Goal: Contribute content: Contribute content

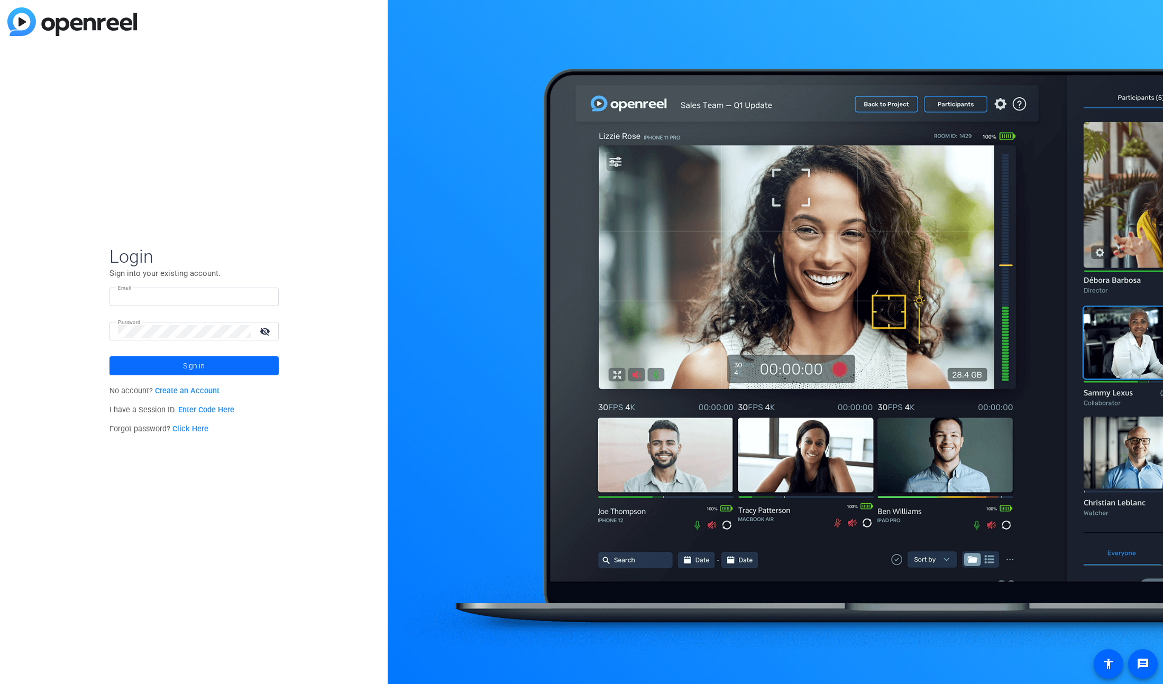
type input "[PERSON_NAME][EMAIL_ADDRESS][DOMAIN_NAME]"
click at [222, 362] on span at bounding box center [193, 365] width 169 height 25
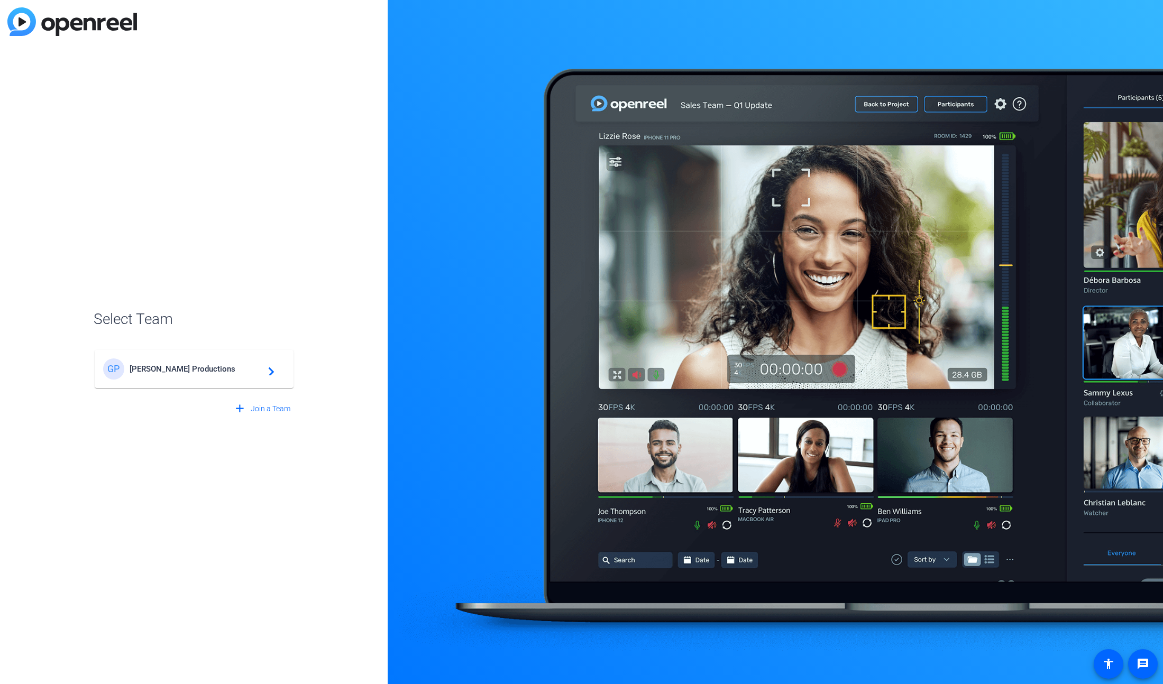
click at [200, 373] on span "[PERSON_NAME] Productions" at bounding box center [196, 369] width 132 height 10
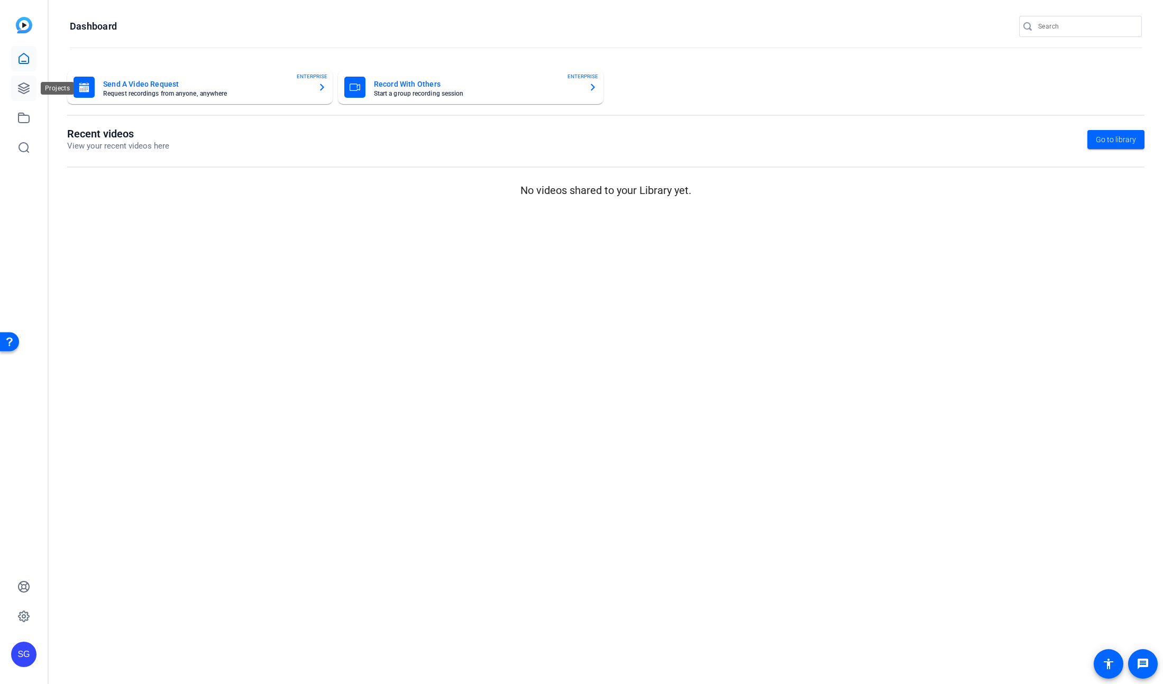
click at [34, 89] on link at bounding box center [23, 88] width 25 height 25
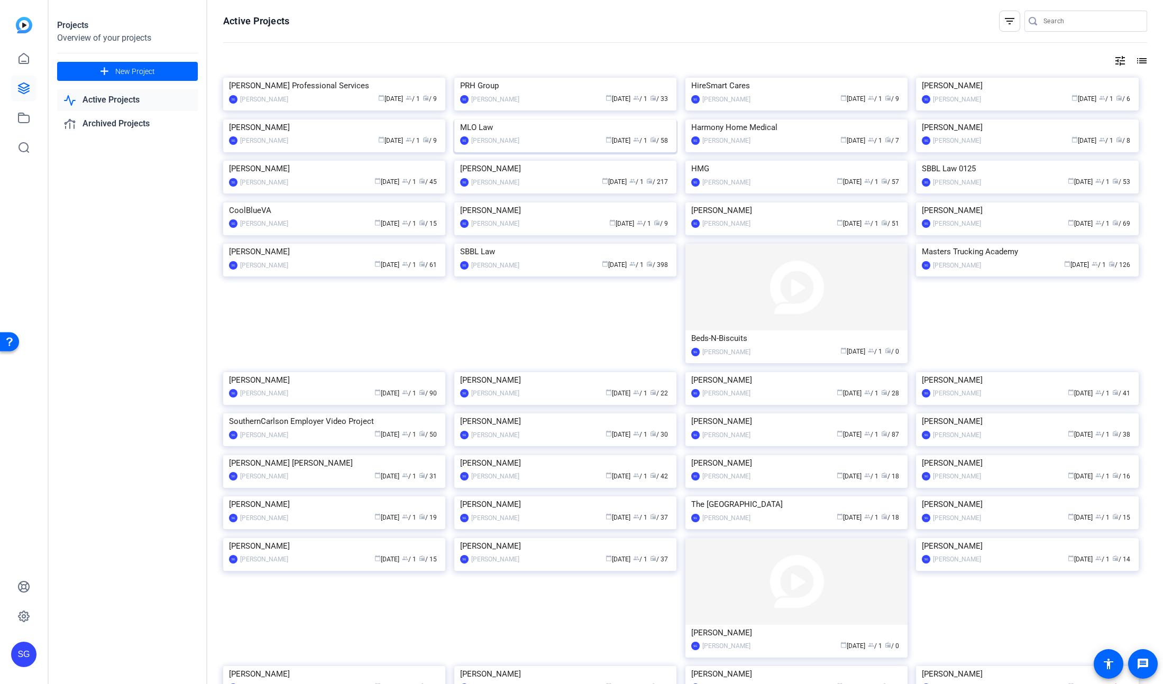
click at [553, 119] on img at bounding box center [565, 119] width 222 height 0
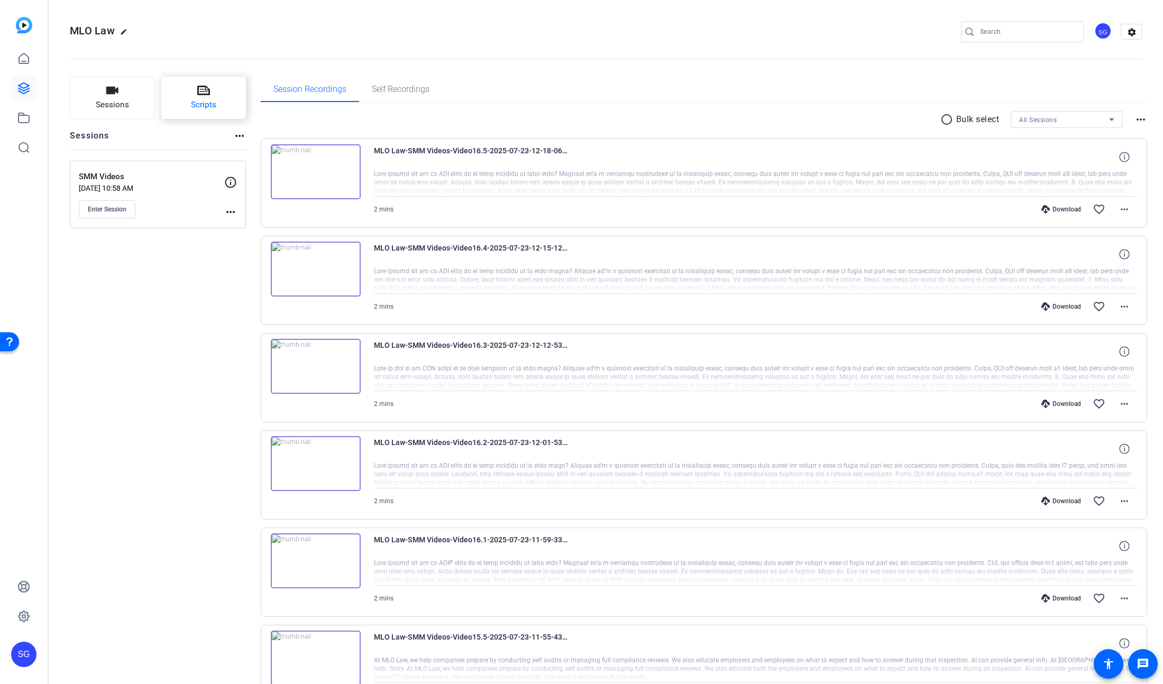
click at [201, 103] on span "Scripts" at bounding box center [203, 105] width 25 height 12
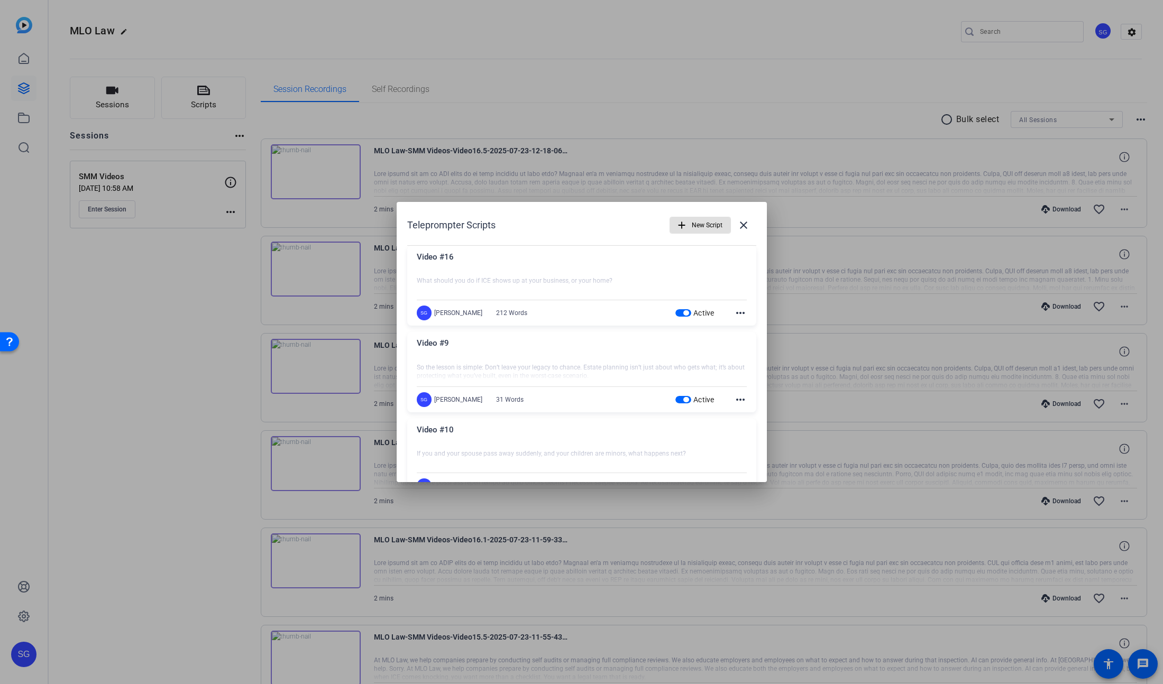
click at [743, 312] on mat-icon "more_horiz" at bounding box center [740, 313] width 13 height 13
click at [743, 343] on span "Delete" at bounding box center [763, 342] width 42 height 13
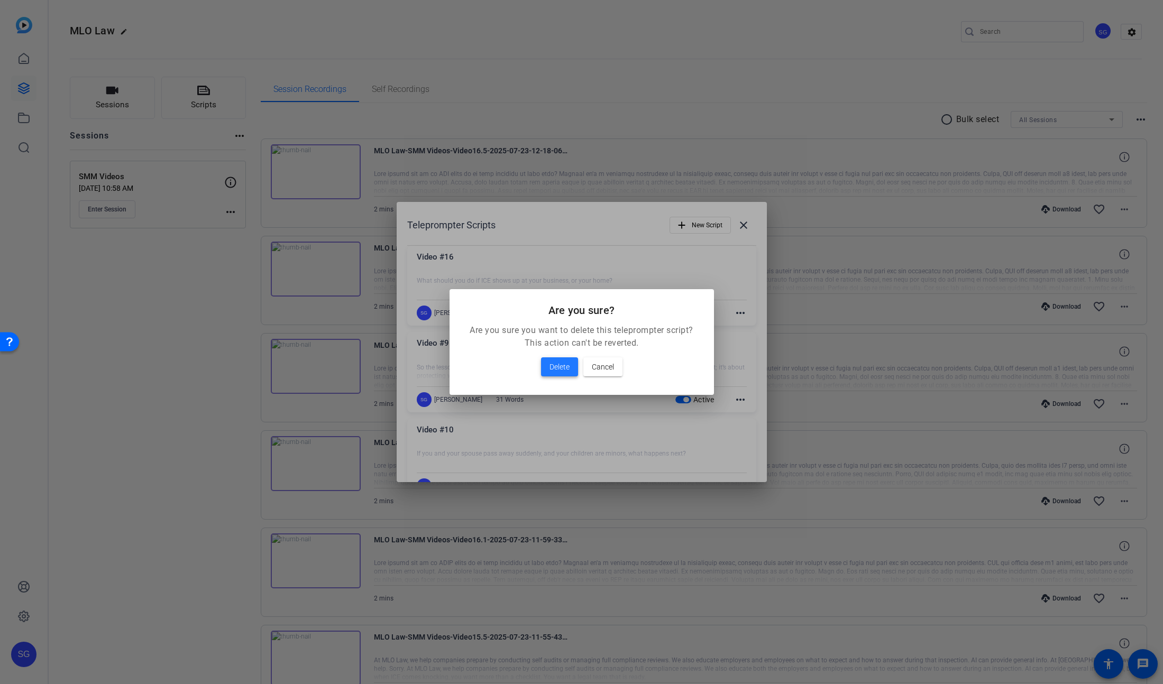
click at [550, 368] on span "Delete" at bounding box center [559, 367] width 20 height 13
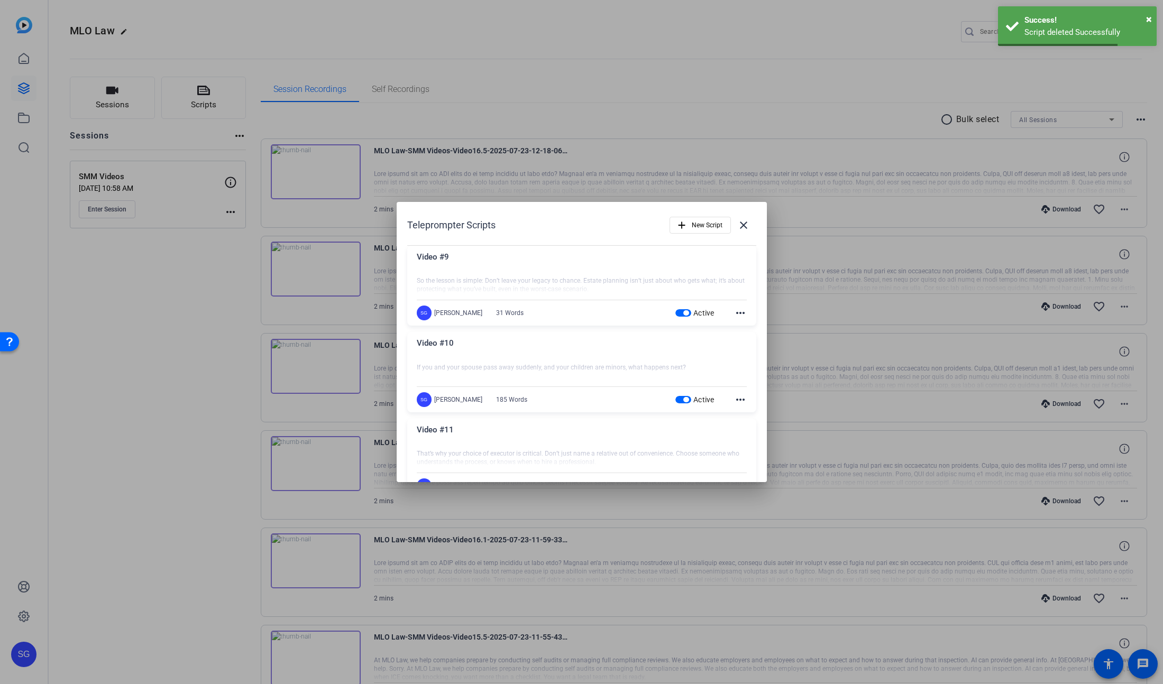
click at [736, 312] on mat-icon "more_horiz" at bounding box center [740, 313] width 13 height 13
click at [744, 340] on span "Delete" at bounding box center [763, 342] width 42 height 13
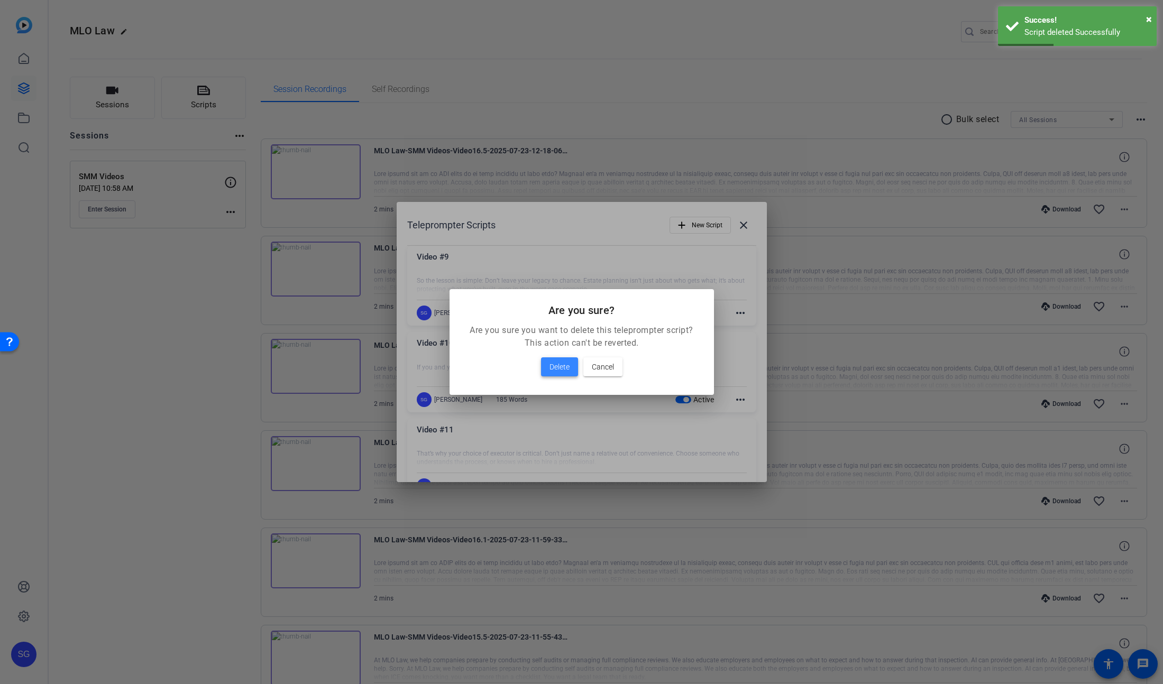
click at [568, 366] on span "Delete" at bounding box center [559, 367] width 20 height 13
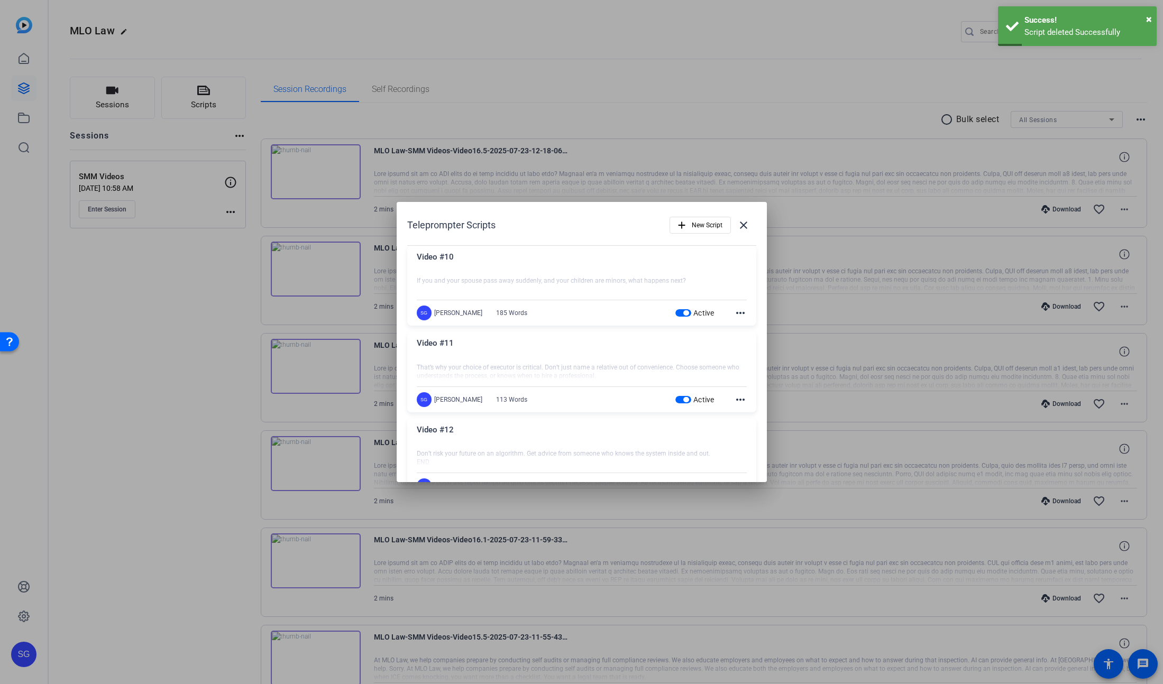
click at [742, 312] on mat-icon "more_horiz" at bounding box center [740, 313] width 13 height 13
click at [737, 342] on button "Delete" at bounding box center [763, 341] width 59 height 13
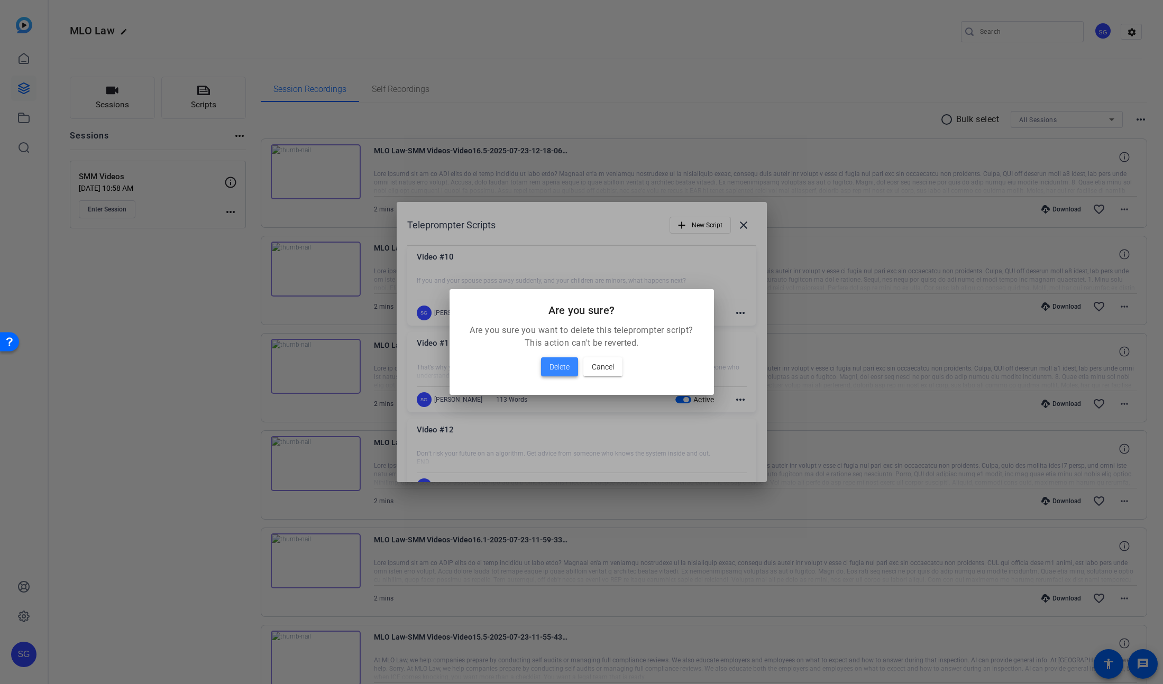
click at [551, 370] on span "Delete" at bounding box center [559, 367] width 20 height 13
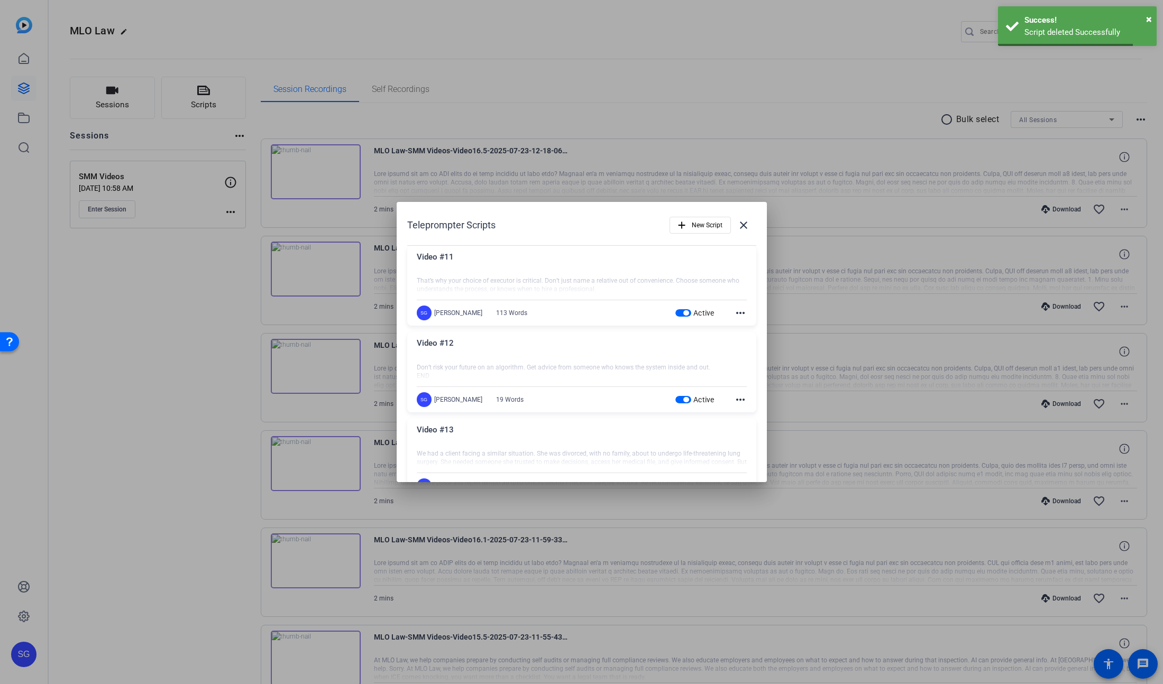
click at [743, 315] on mat-icon "more_horiz" at bounding box center [740, 313] width 13 height 13
click at [741, 339] on button "Delete" at bounding box center [763, 341] width 59 height 13
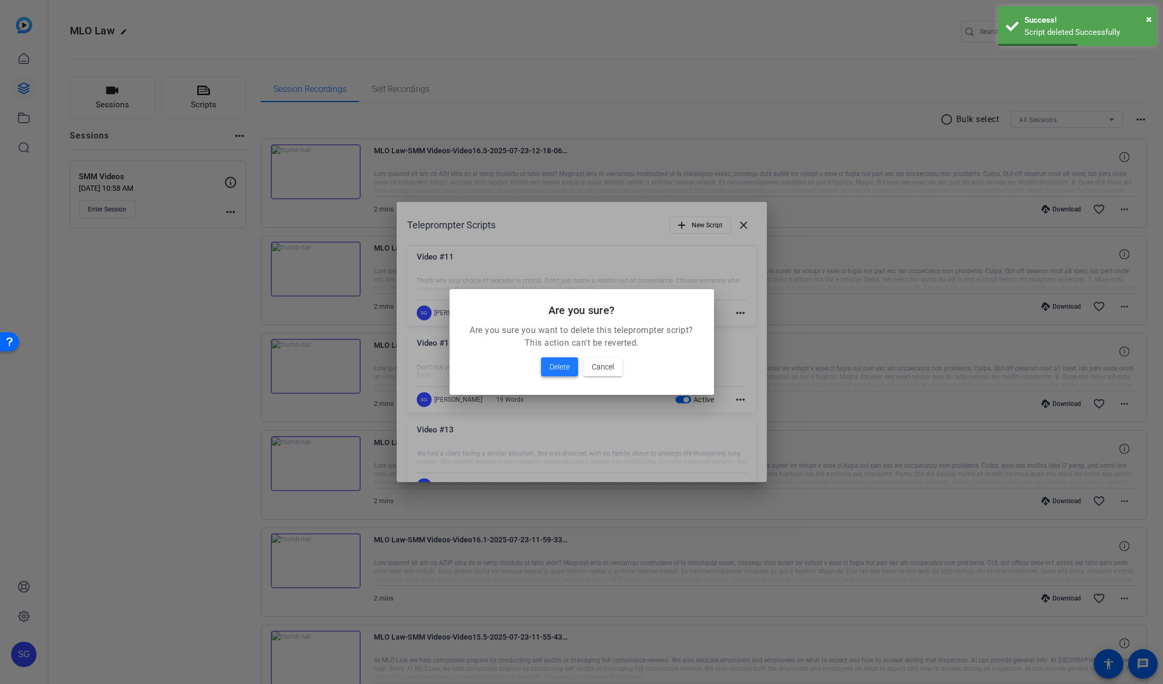
click at [560, 363] on span "Delete" at bounding box center [559, 367] width 20 height 13
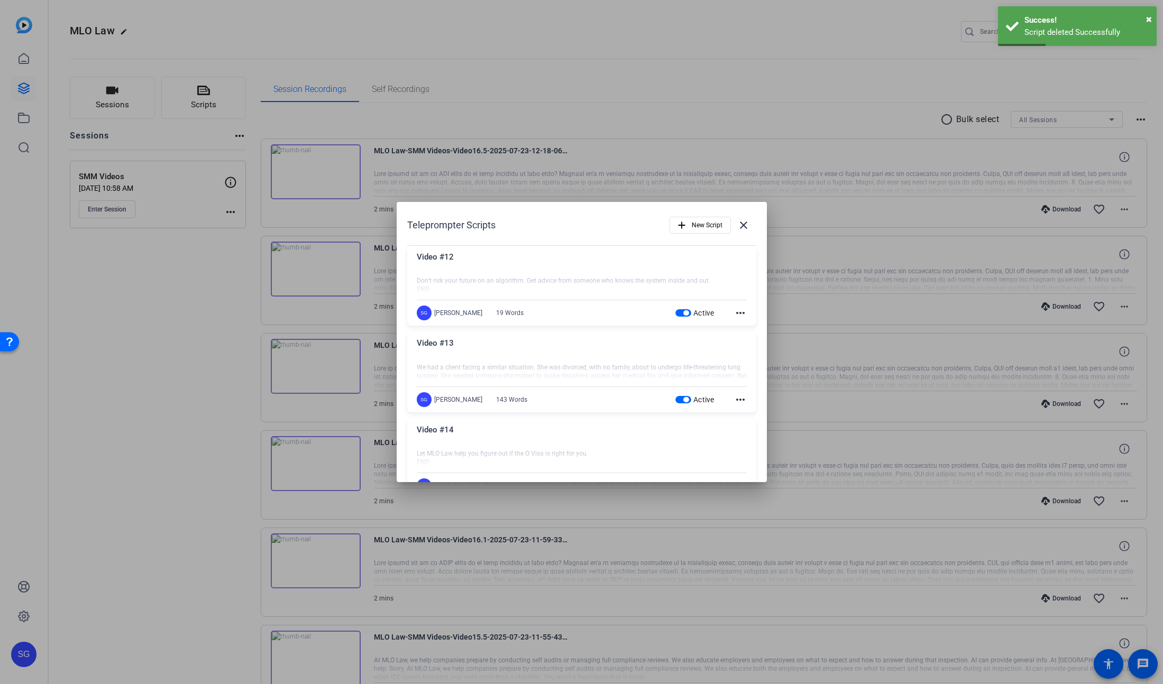
click at [741, 311] on mat-icon "more_horiz" at bounding box center [740, 313] width 13 height 13
click at [748, 336] on span "Delete" at bounding box center [763, 342] width 42 height 13
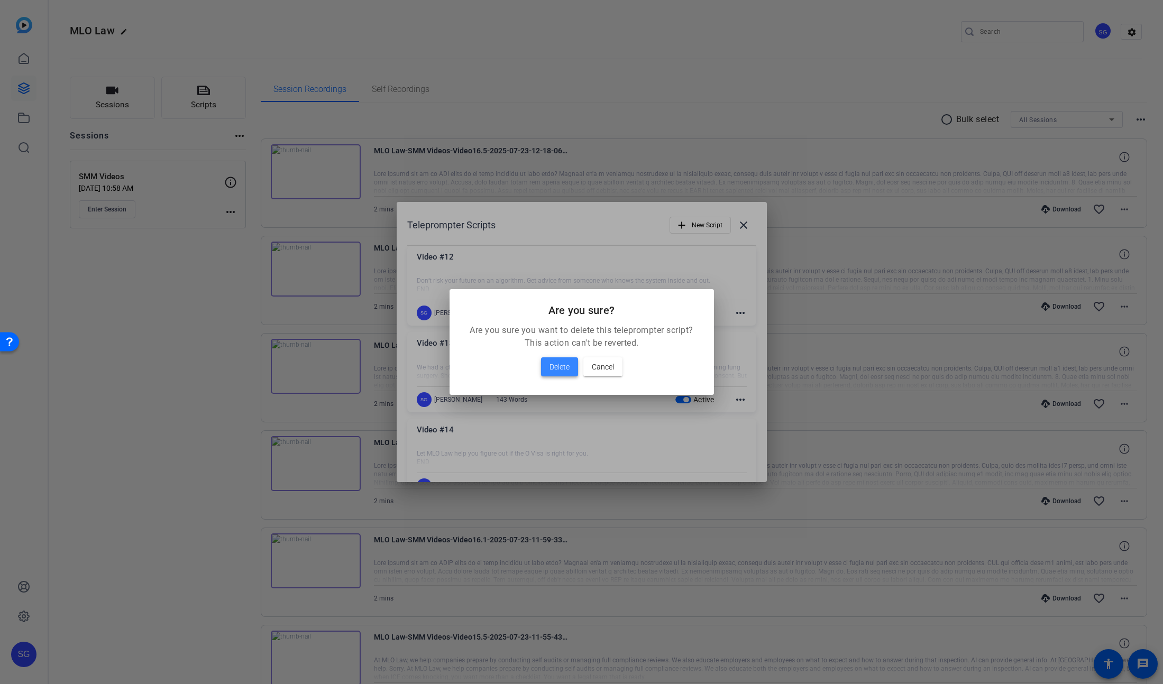
click at [557, 365] on span "Delete" at bounding box center [559, 367] width 20 height 13
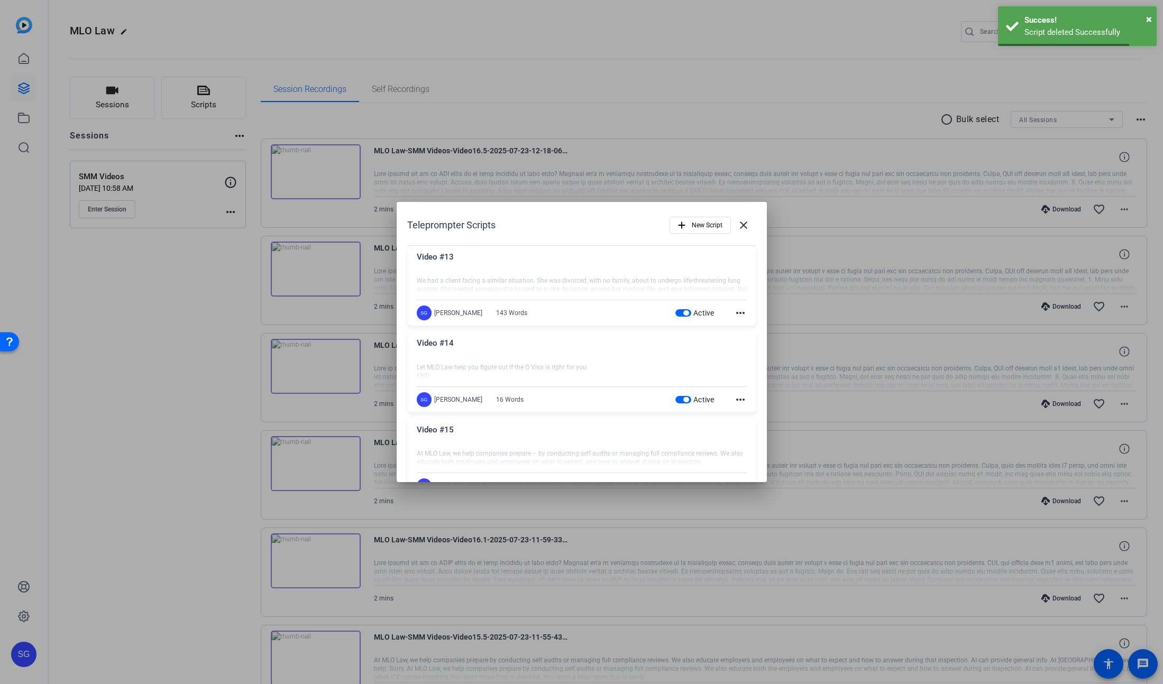
click at [735, 314] on mat-icon "more_horiz" at bounding box center [740, 313] width 13 height 13
click at [734, 344] on button "Delete" at bounding box center [763, 341] width 59 height 13
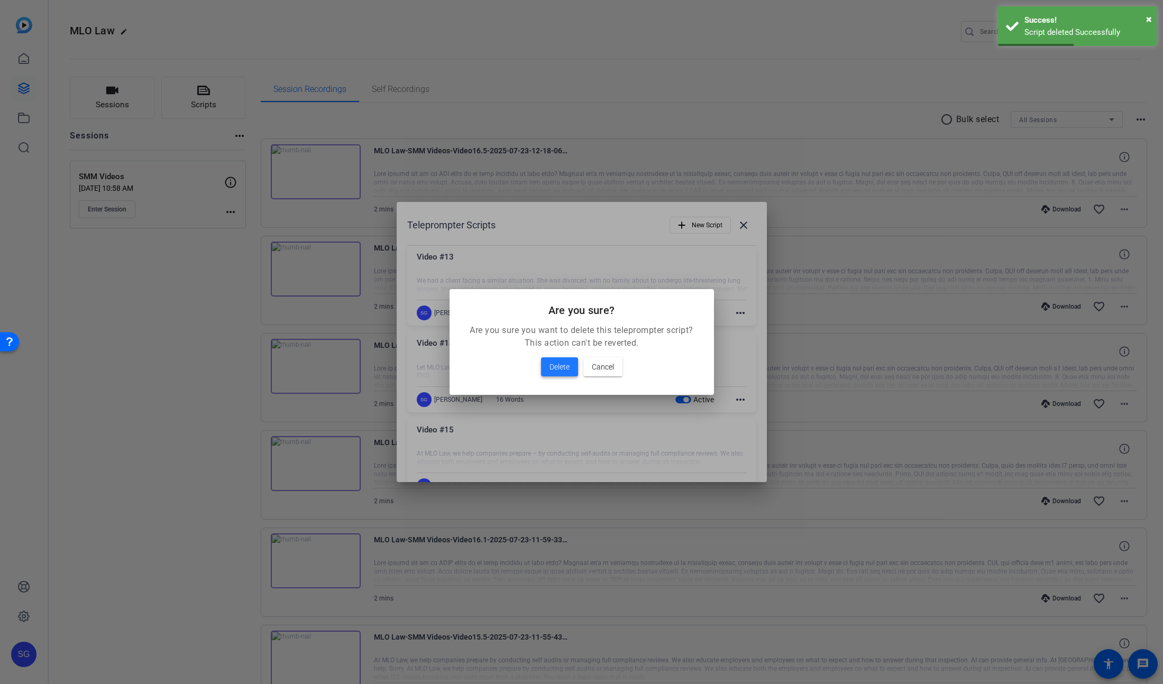
click at [564, 362] on span "Delete" at bounding box center [559, 367] width 20 height 13
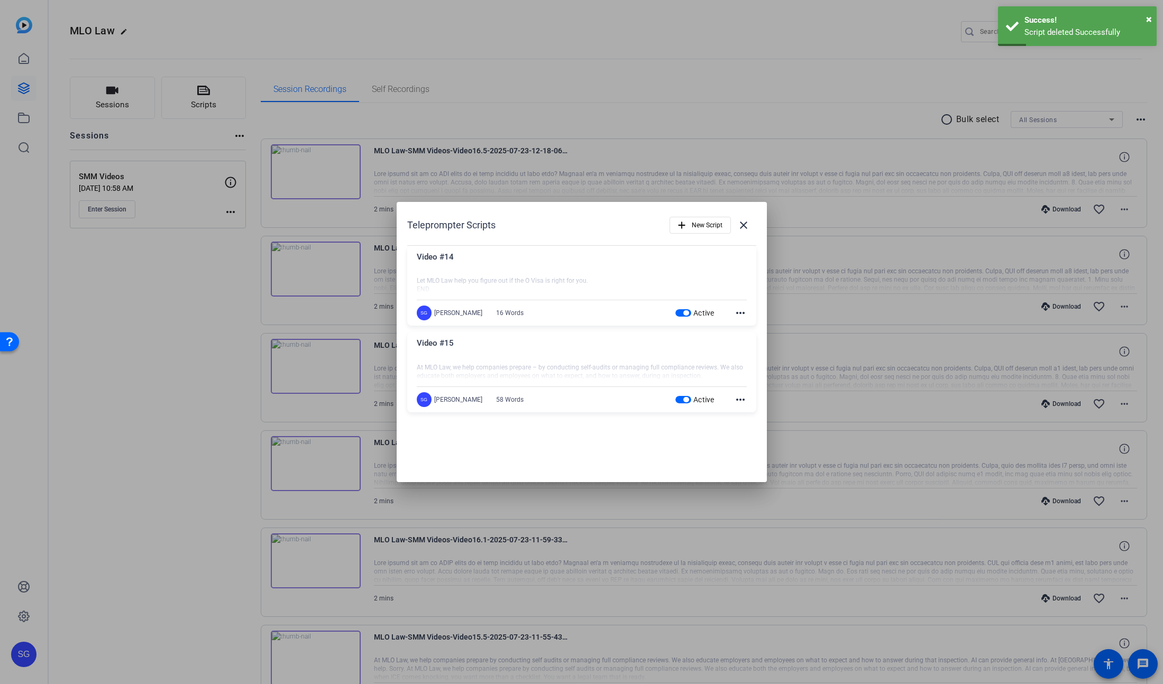
click at [736, 312] on mat-icon "more_horiz" at bounding box center [740, 313] width 13 height 13
click at [739, 344] on button "Delete" at bounding box center [763, 341] width 59 height 13
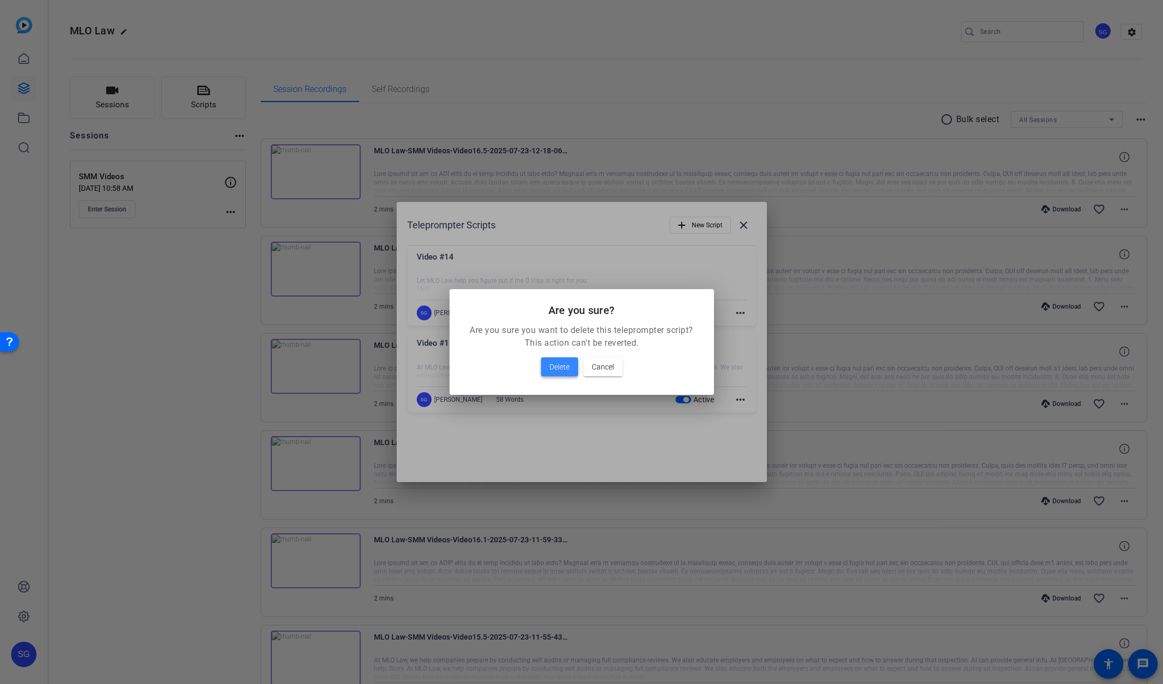
click at [557, 366] on span "Delete" at bounding box center [559, 367] width 20 height 13
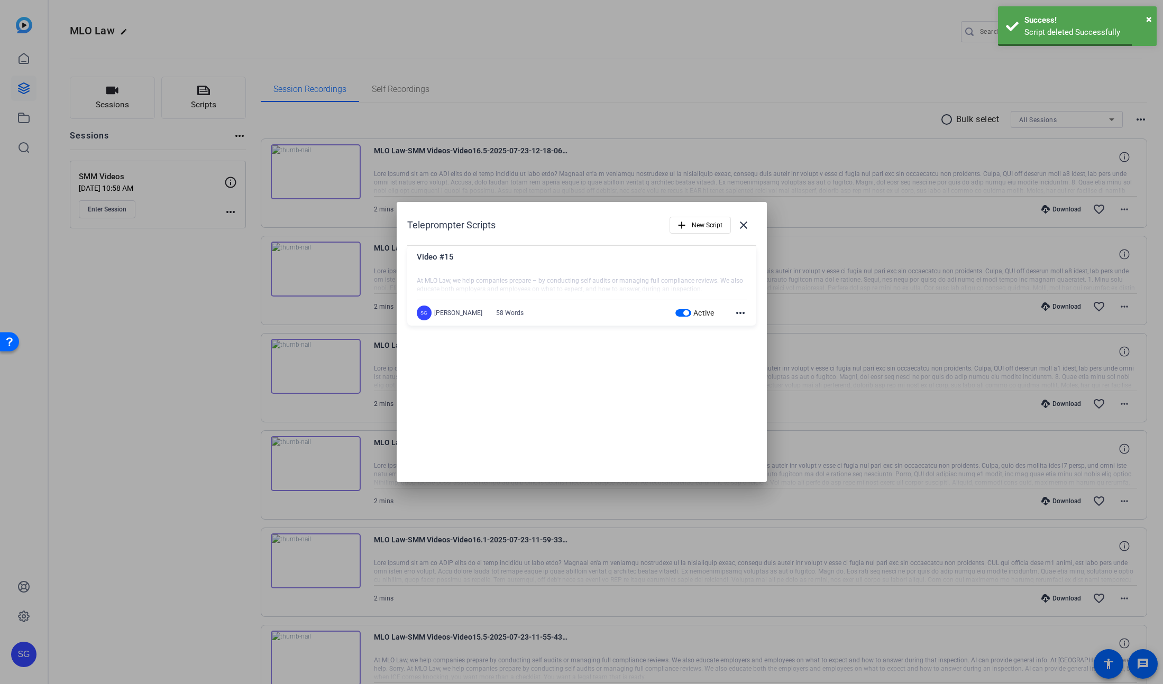
click at [741, 311] on mat-icon "more_horiz" at bounding box center [740, 313] width 13 height 13
click at [742, 340] on span "Delete" at bounding box center [763, 342] width 42 height 13
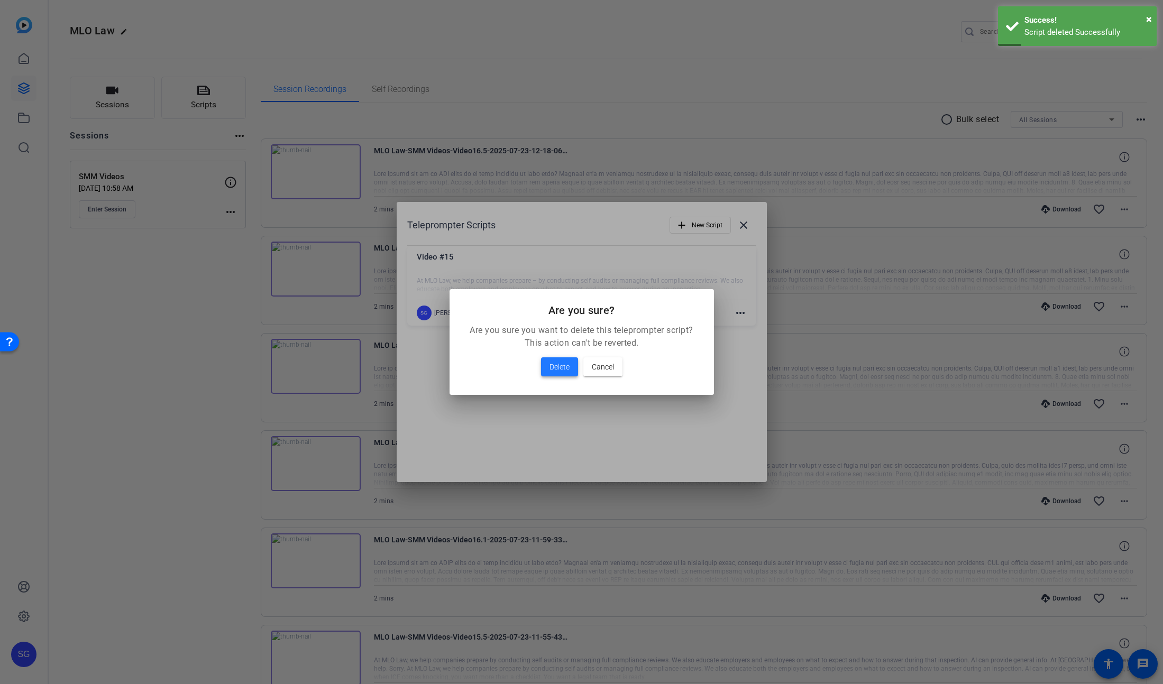
click at [566, 362] on span "Delete" at bounding box center [559, 367] width 20 height 13
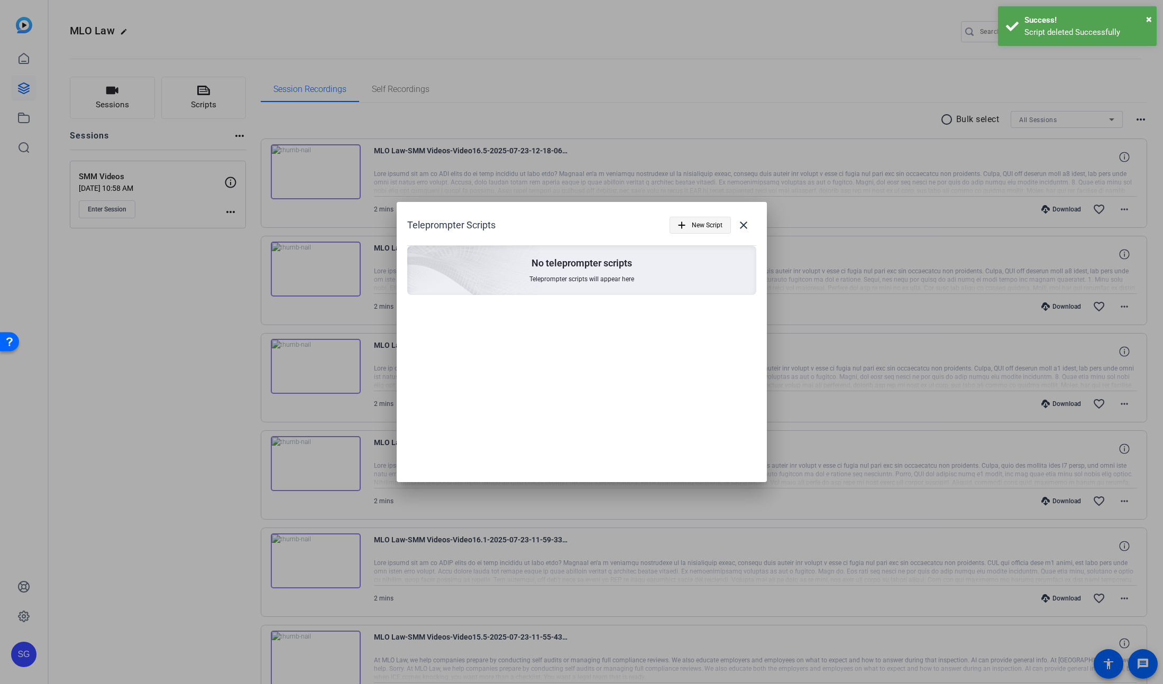
click at [688, 223] on span "button" at bounding box center [700, 225] width 60 height 25
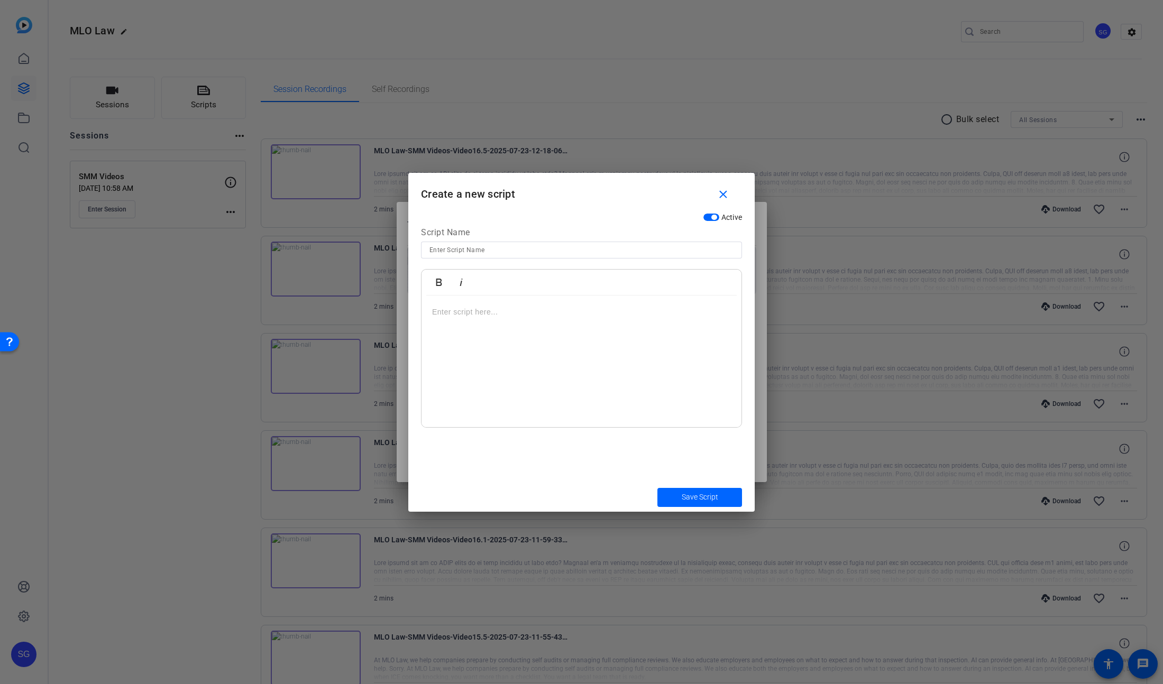
click at [476, 323] on div at bounding box center [581, 362] width 320 height 132
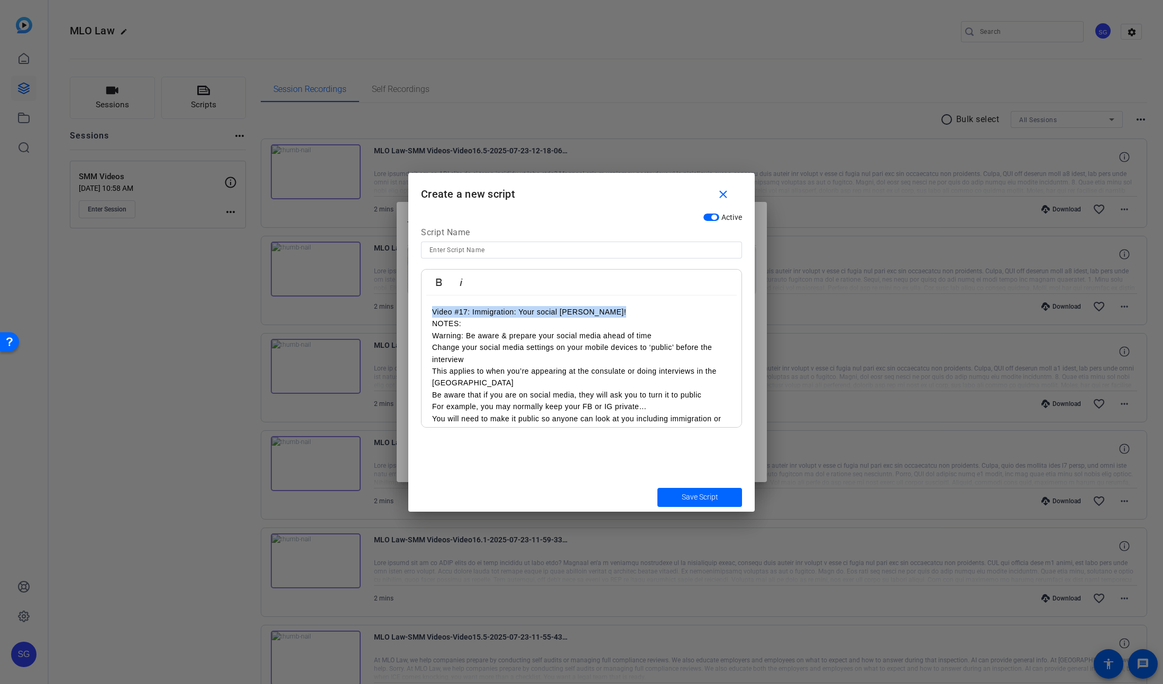
drag, startPoint x: 629, startPoint y: 315, endPoint x: 395, endPoint y: 310, distance: 233.7
click at [395, 310] on div "Teleprompter Scripts add New Script close No teleprompter scripts Teleprompter …" at bounding box center [581, 342] width 1163 height 684
click at [466, 250] on input at bounding box center [581, 250] width 304 height 13
paste input "Video #17: Immigration: Your social [PERSON_NAME]!"
type input "Video #17: Immigration: Your social [PERSON_NAME]!"
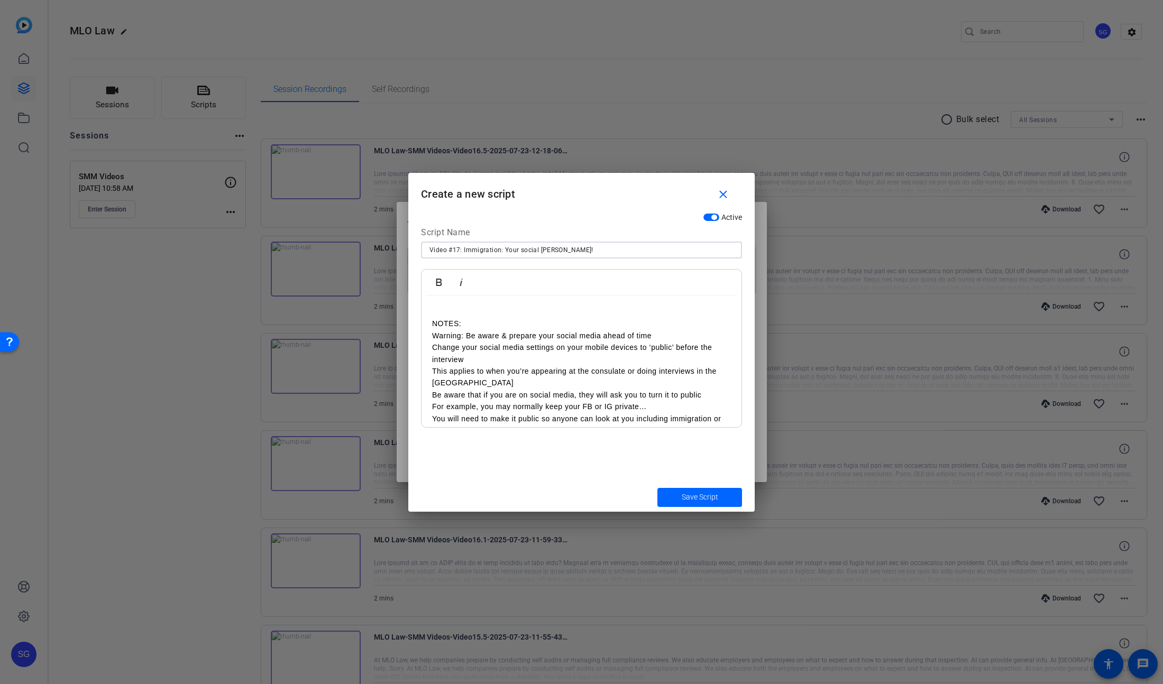
click at [457, 314] on h2 at bounding box center [581, 312] width 299 height 12
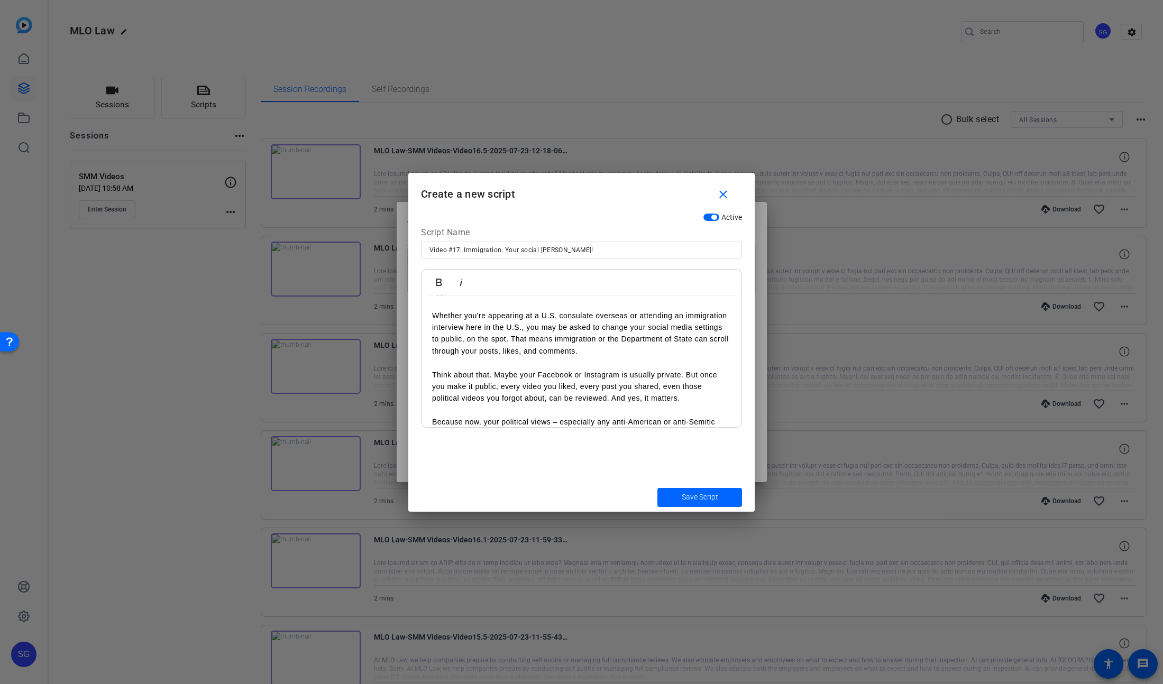
scroll to position [47, 0]
click at [508, 339] on p "Whether you're appearing at a U.S. consulate overseas or attending an immigrati…" at bounding box center [581, 331] width 299 height 48
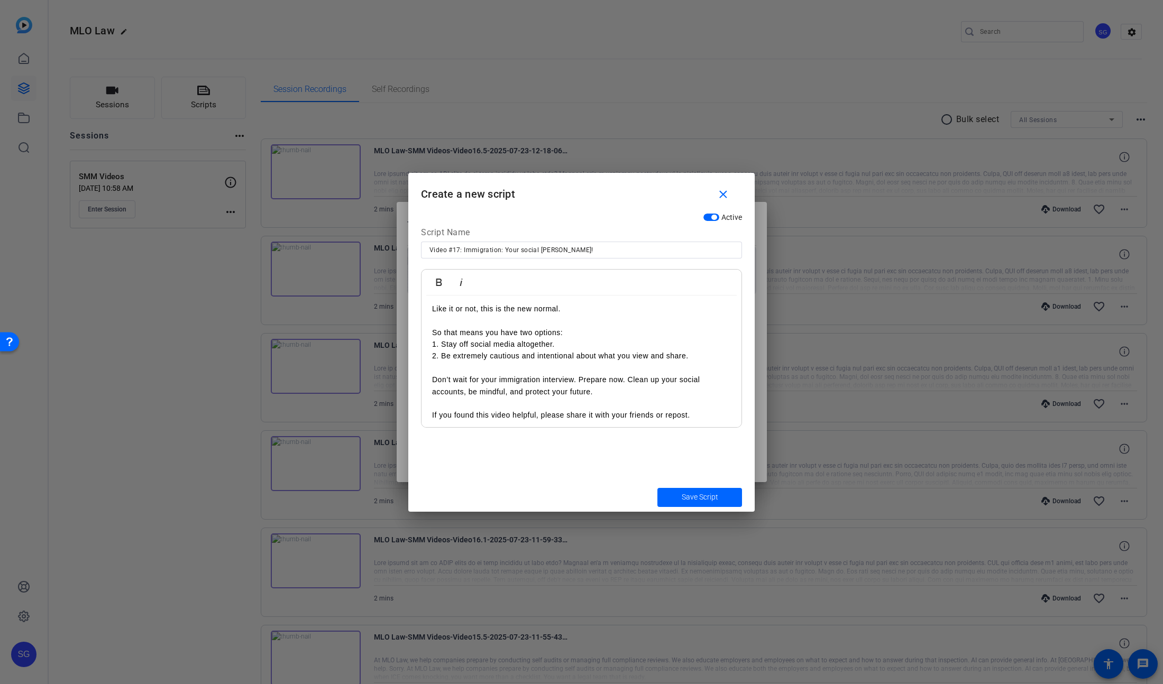
scroll to position [244, 0]
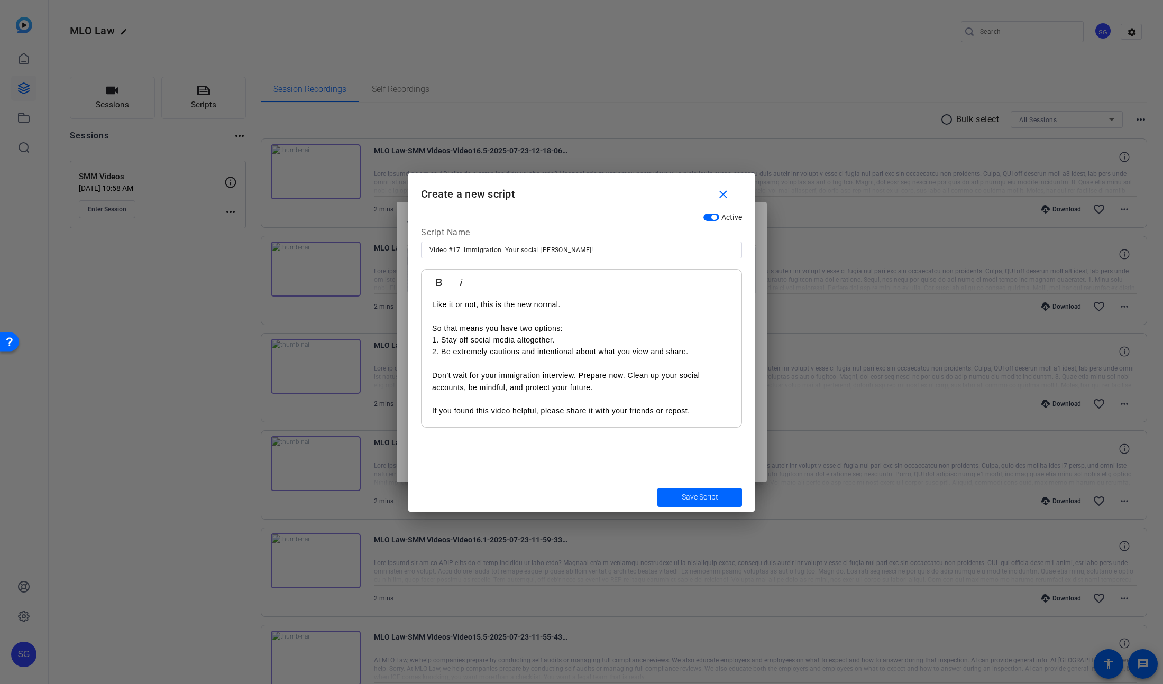
click at [696, 409] on p "If you found this video helpful, please share it with your friends or repost." at bounding box center [581, 411] width 299 height 12
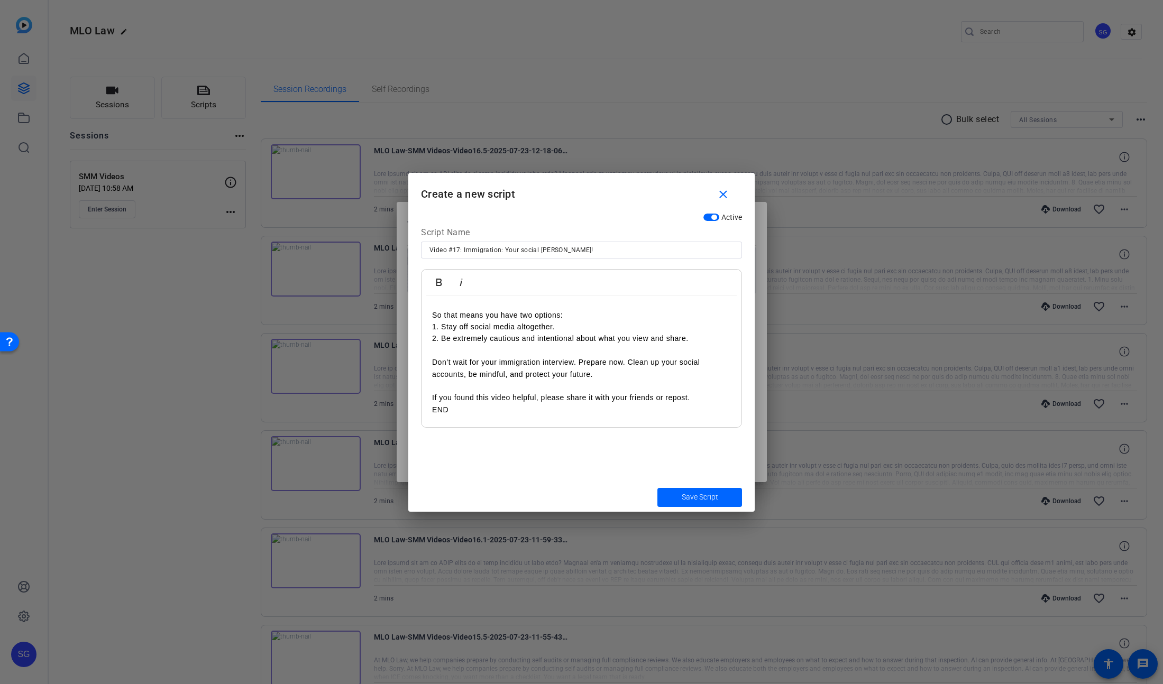
scroll to position [270, 0]
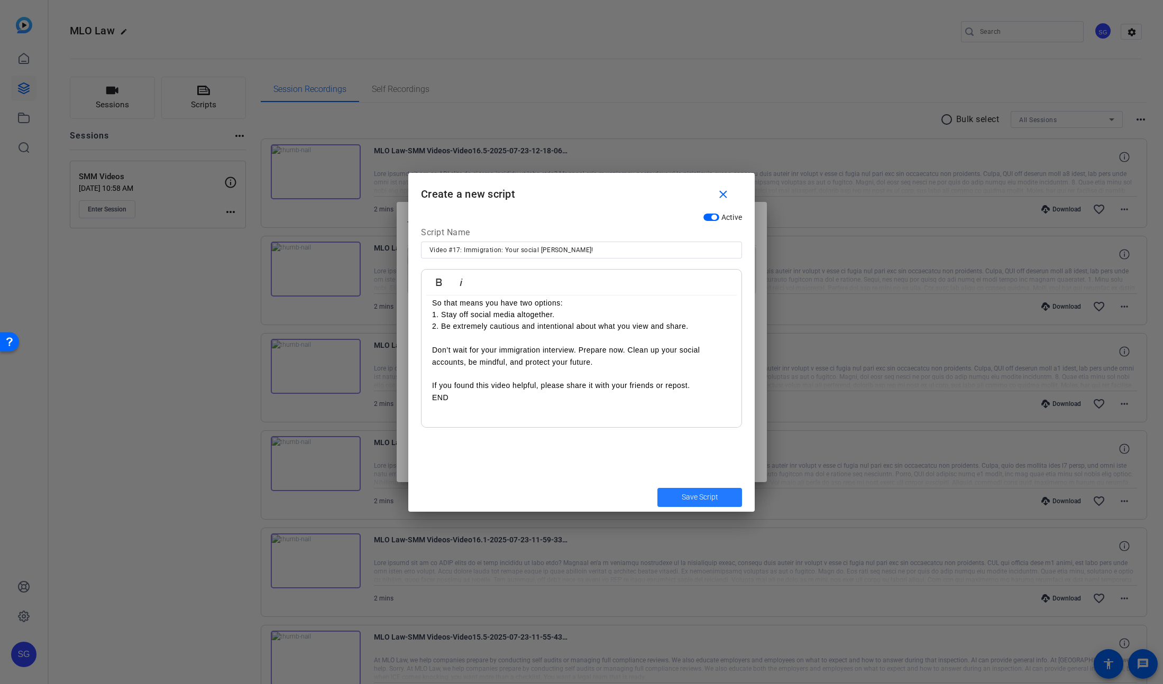
click at [709, 495] on span "Save Script" at bounding box center [700, 497] width 36 height 11
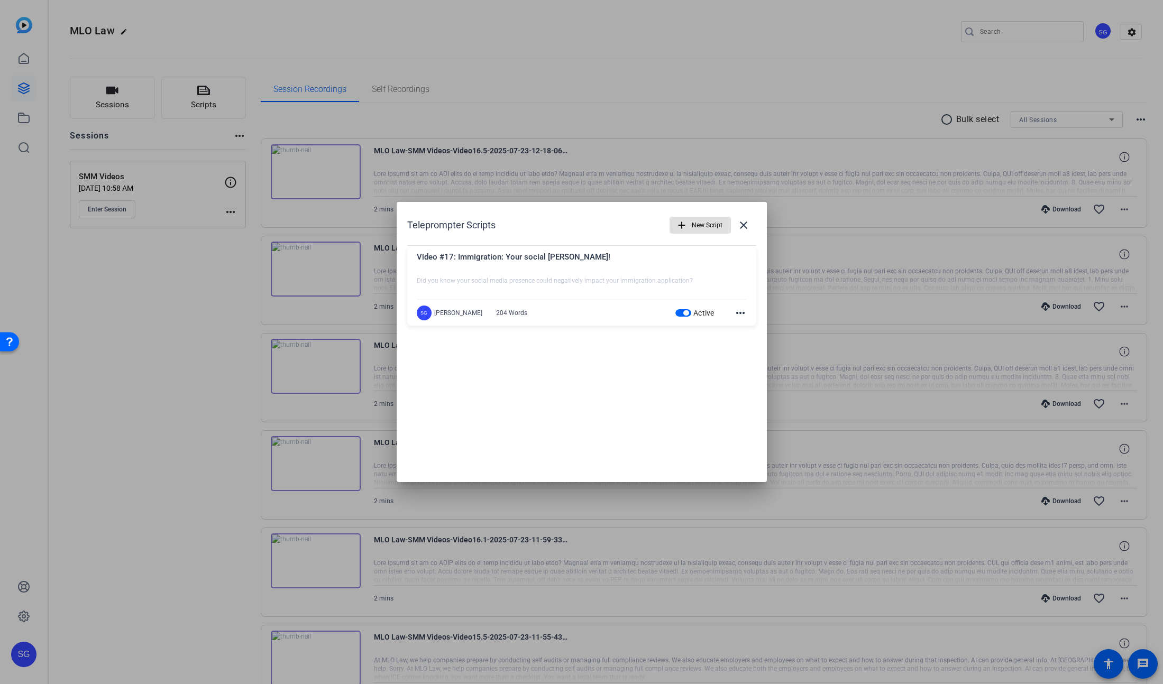
click at [740, 311] on mat-icon "more_horiz" at bounding box center [740, 313] width 13 height 13
click at [736, 328] on button "Edit" at bounding box center [763, 328] width 59 height 13
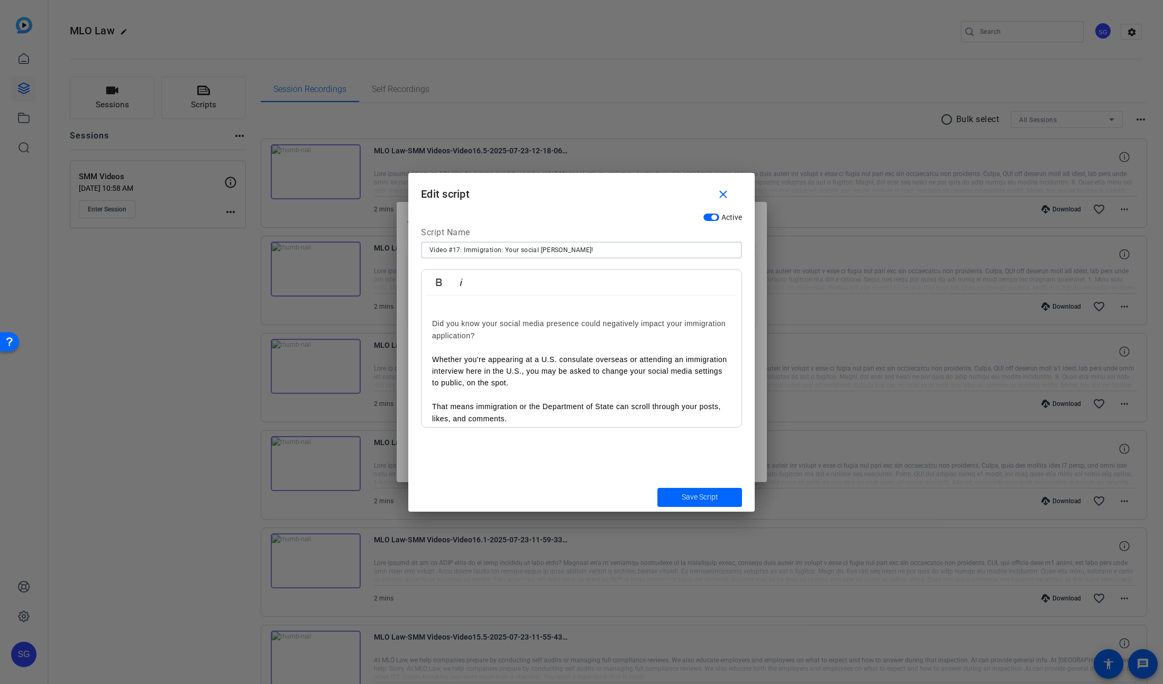
drag, startPoint x: 463, startPoint y: 248, endPoint x: 706, endPoint y: 265, distance: 244.3
click at [706, 259] on mat-form-field "Video #17: Immigration: Your social [PERSON_NAME]!" at bounding box center [581, 250] width 321 height 17
type input "Video #17"
click at [710, 500] on span "Save Script" at bounding box center [700, 497] width 36 height 11
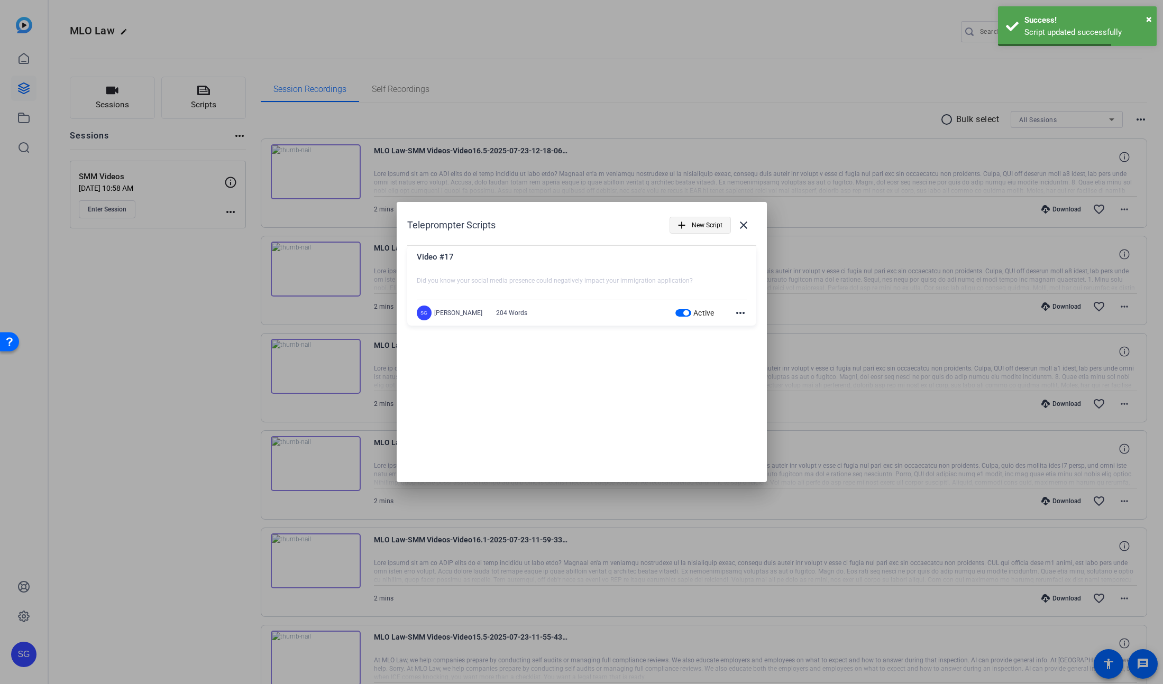
click at [711, 227] on span "New Script" at bounding box center [707, 225] width 31 height 20
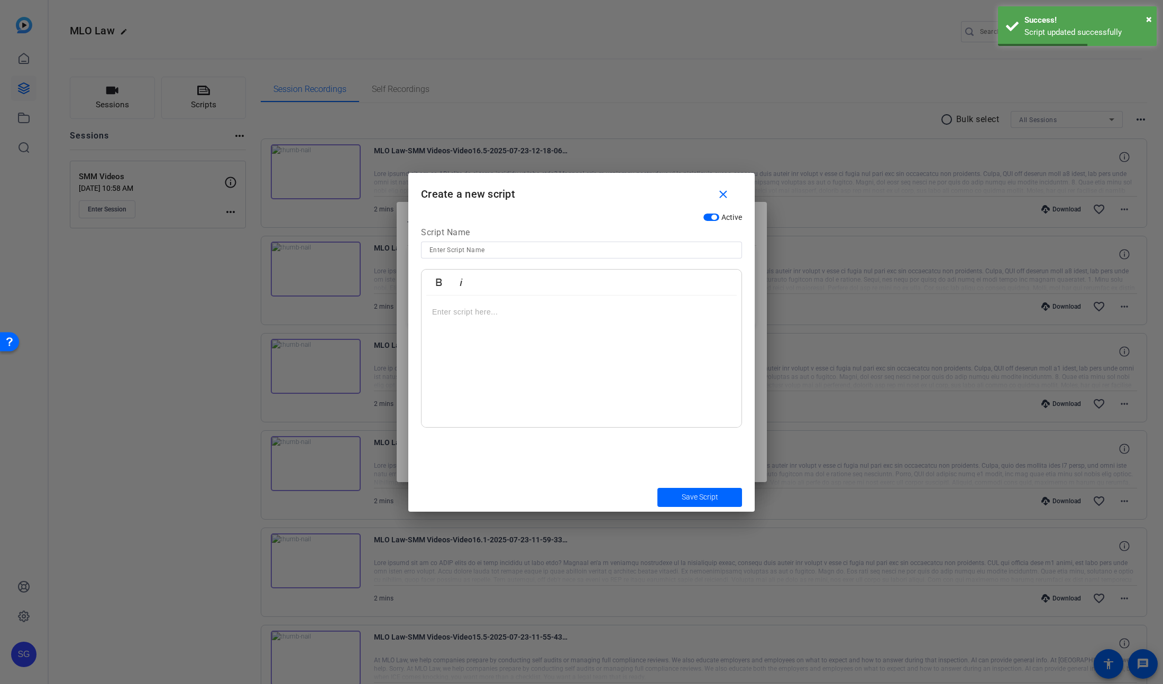
click at [499, 248] on input at bounding box center [581, 250] width 304 height 13
type input "Video #18"
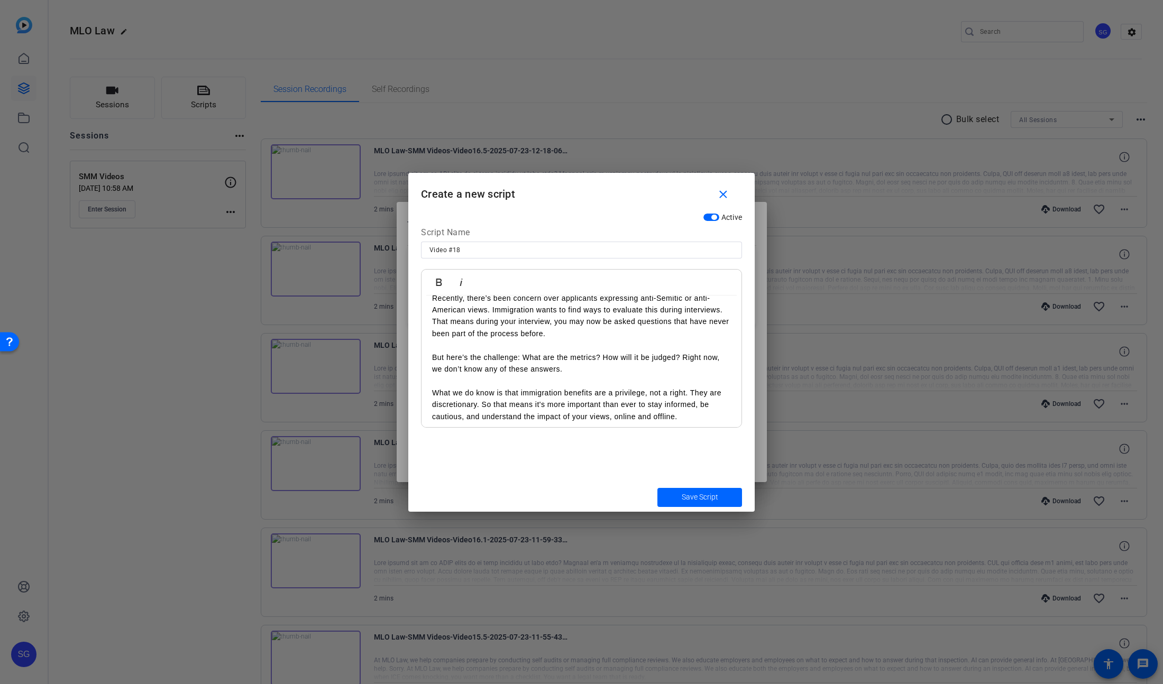
scroll to position [168, 0]
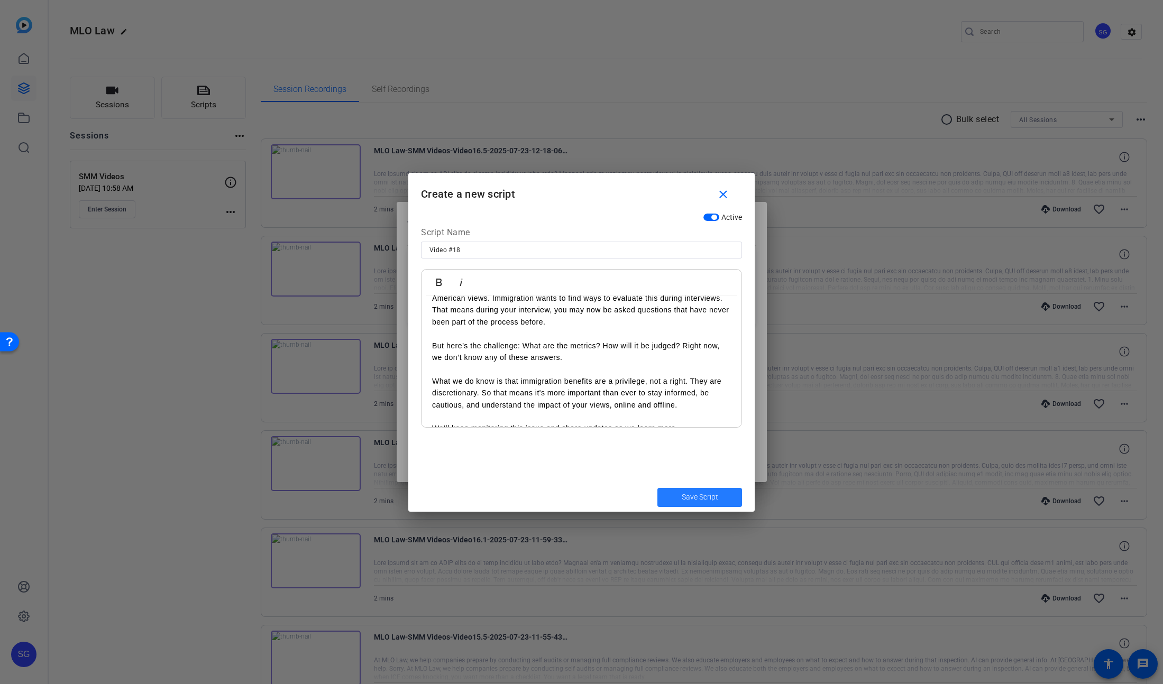
click at [689, 498] on span "Save Script" at bounding box center [700, 497] width 36 height 11
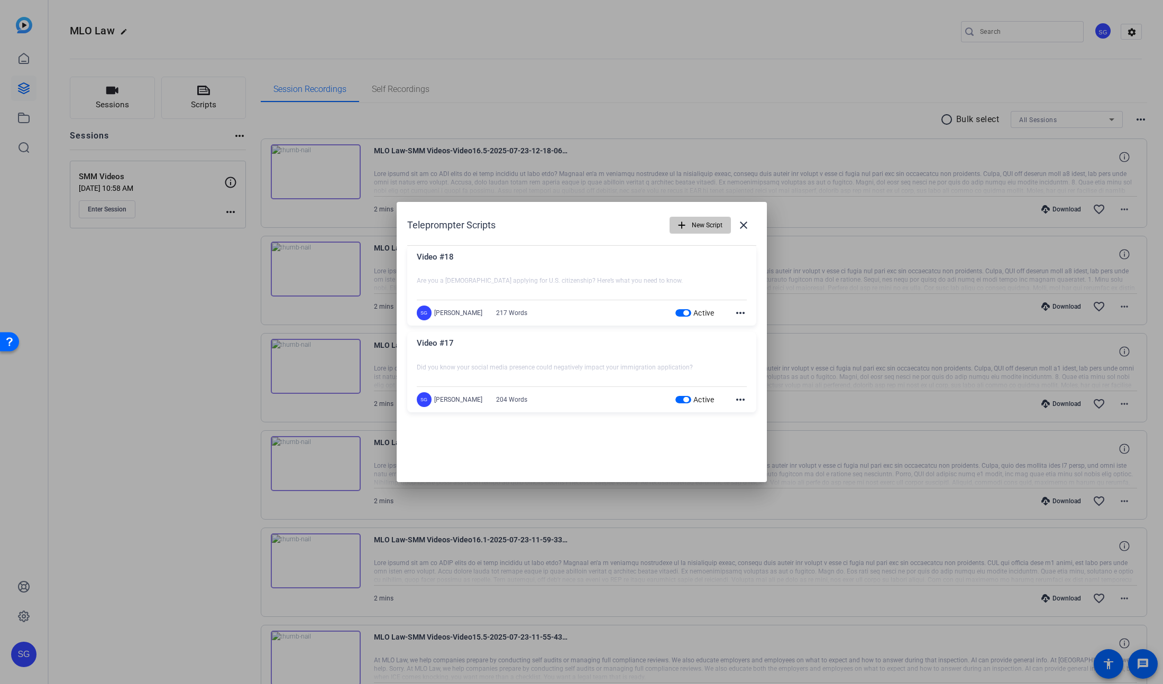
click at [701, 232] on span "New Script" at bounding box center [707, 225] width 31 height 20
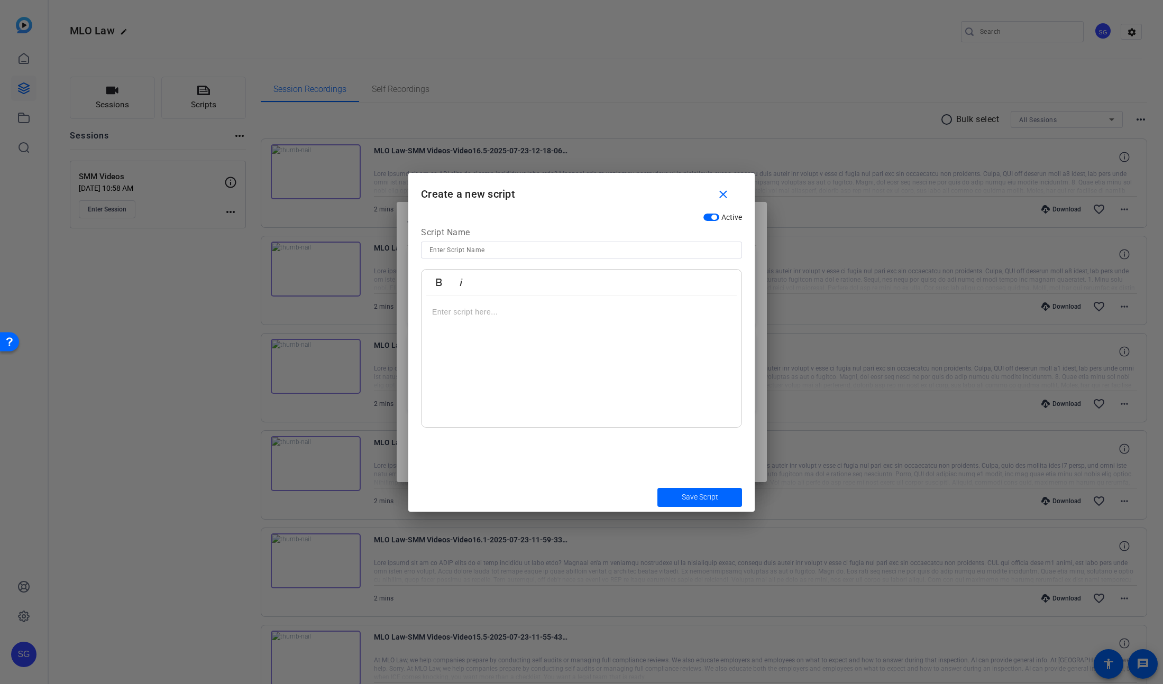
click at [495, 248] on input at bounding box center [581, 250] width 304 height 13
type input "Video #19"
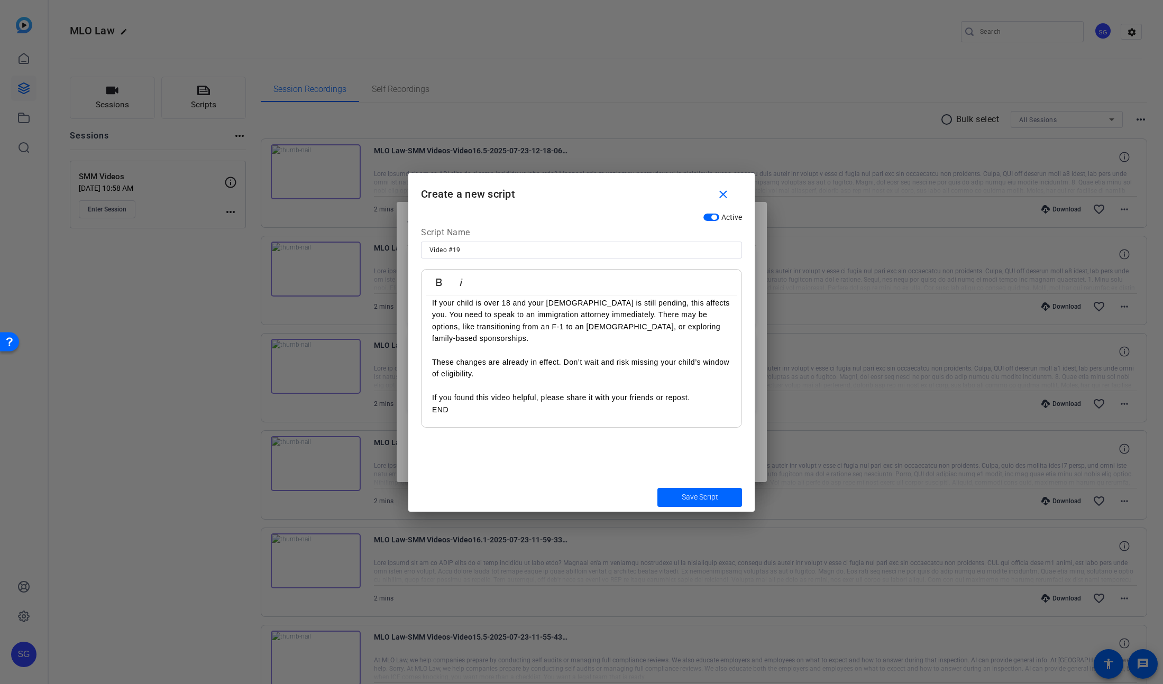
scroll to position [0, 0]
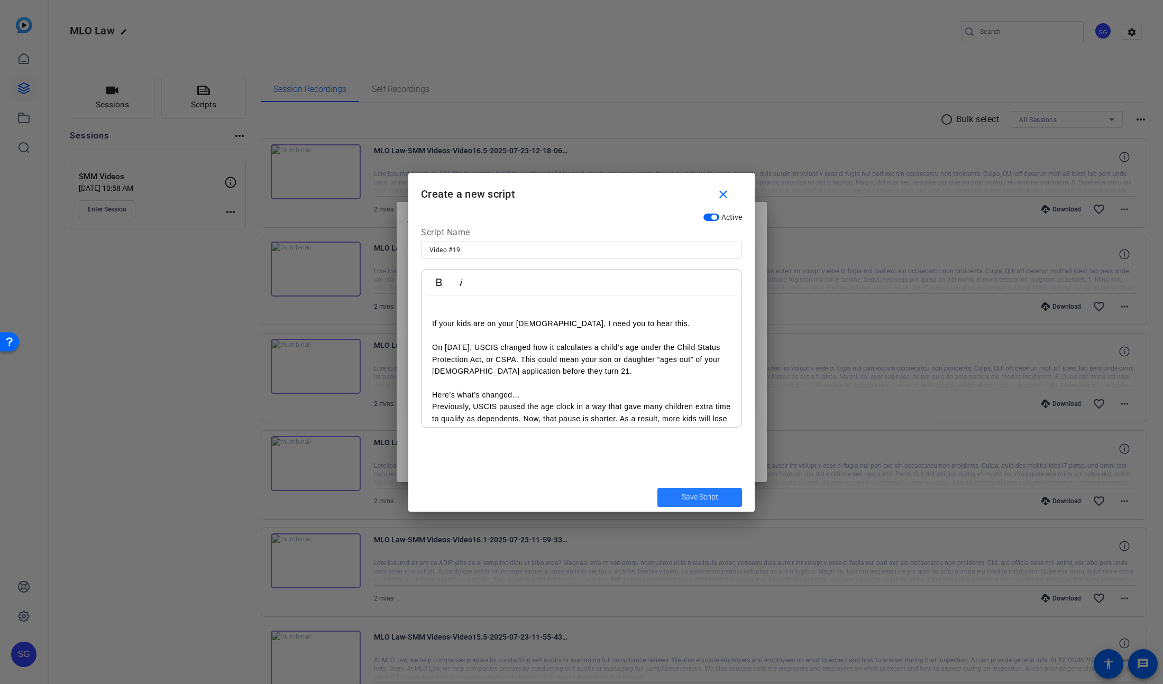
click at [687, 496] on span "Save Script" at bounding box center [700, 497] width 36 height 11
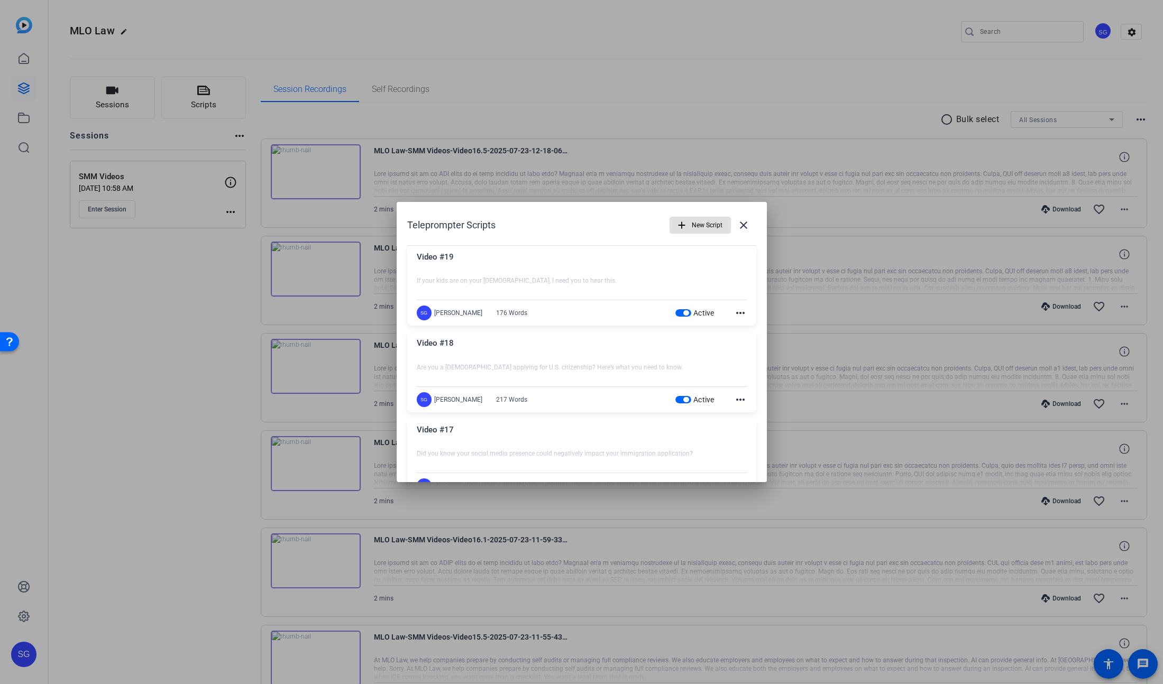
click at [698, 229] on span "New Script" at bounding box center [707, 225] width 31 height 20
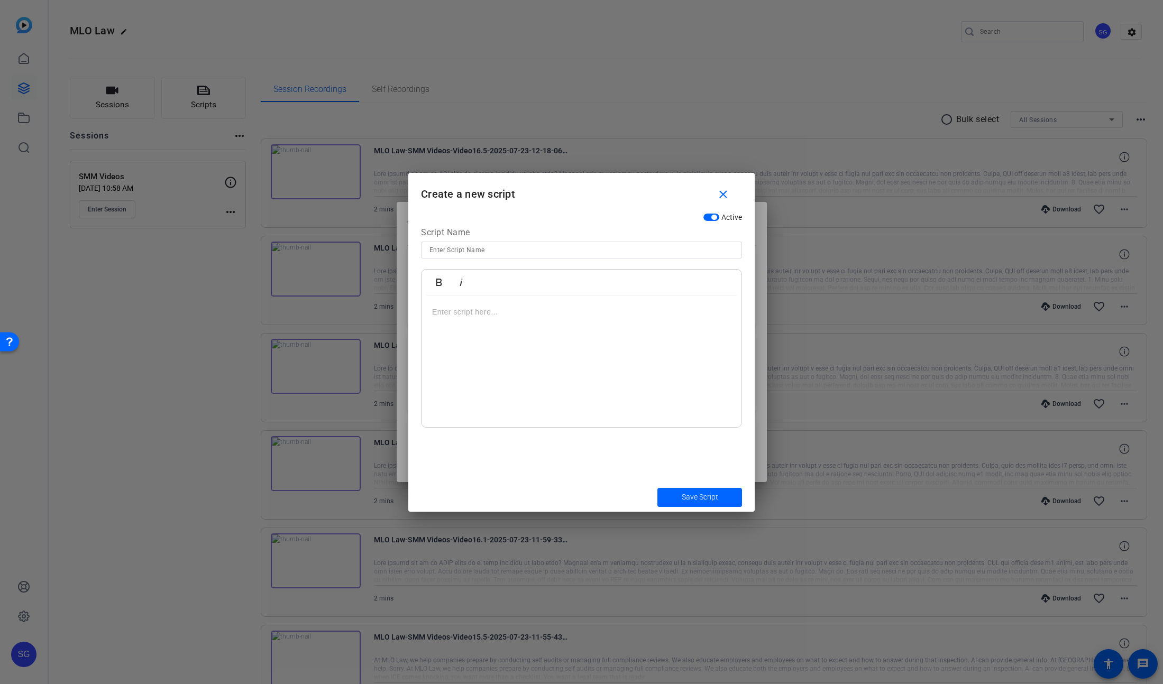
click at [584, 249] on input at bounding box center [581, 250] width 304 height 13
type input "Video #20"
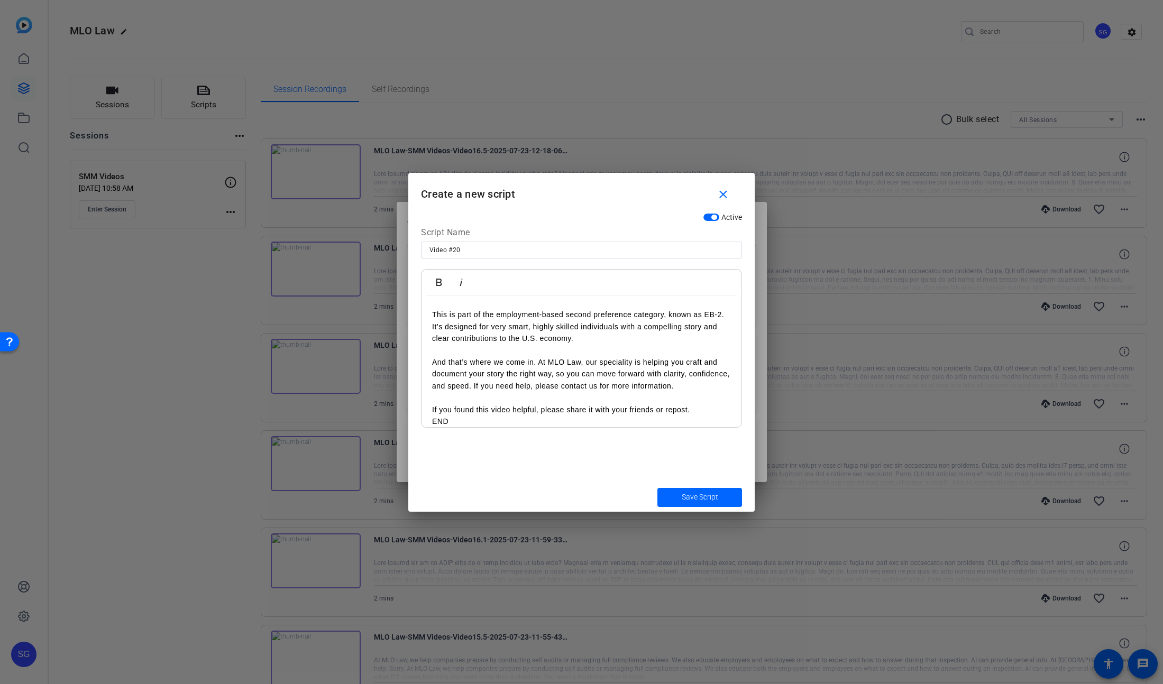
scroll to position [174, 0]
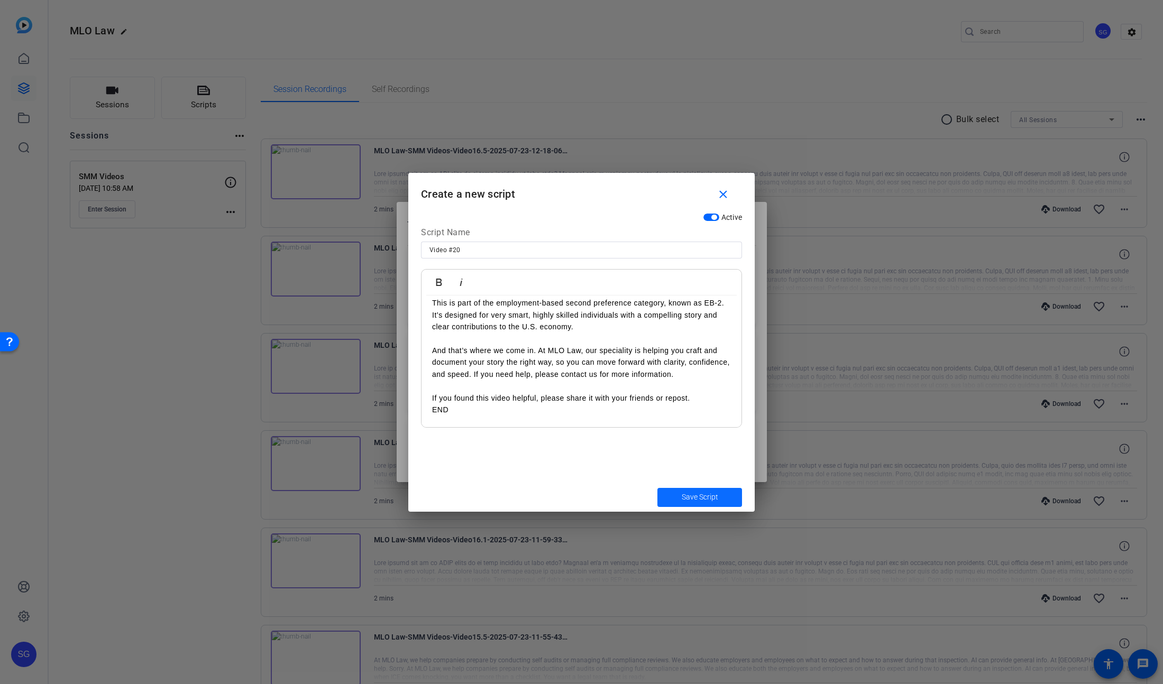
click at [684, 493] on span "Save Script" at bounding box center [700, 497] width 36 height 11
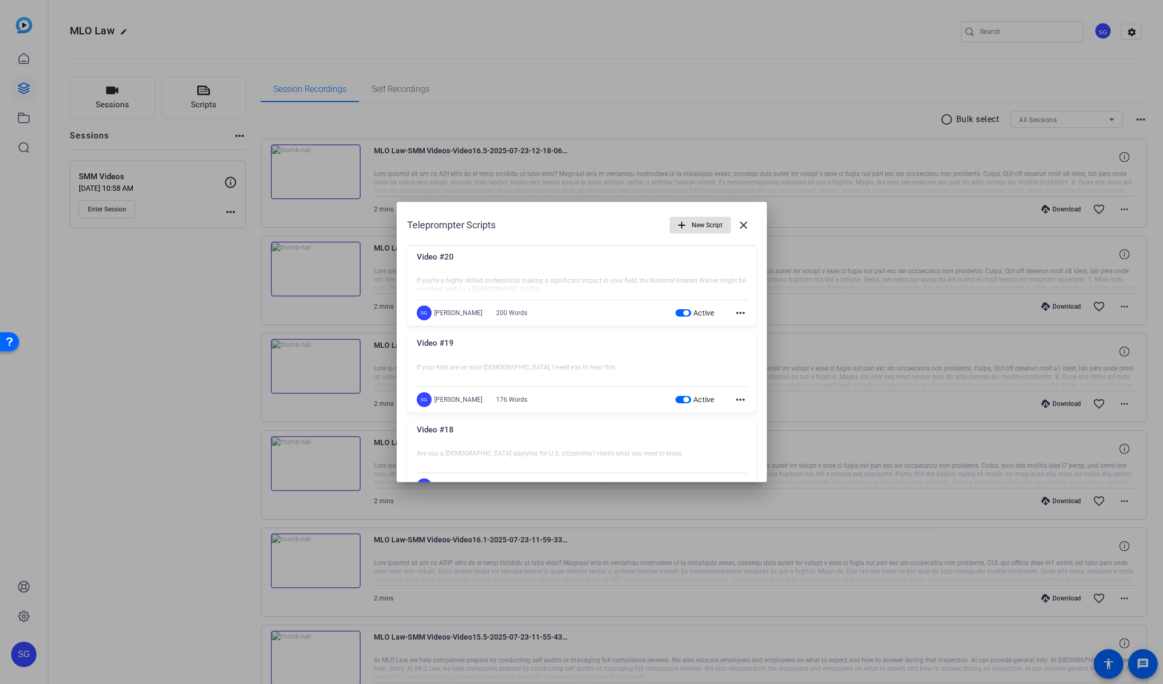
click at [685, 225] on mat-icon "add" at bounding box center [682, 225] width 12 height 12
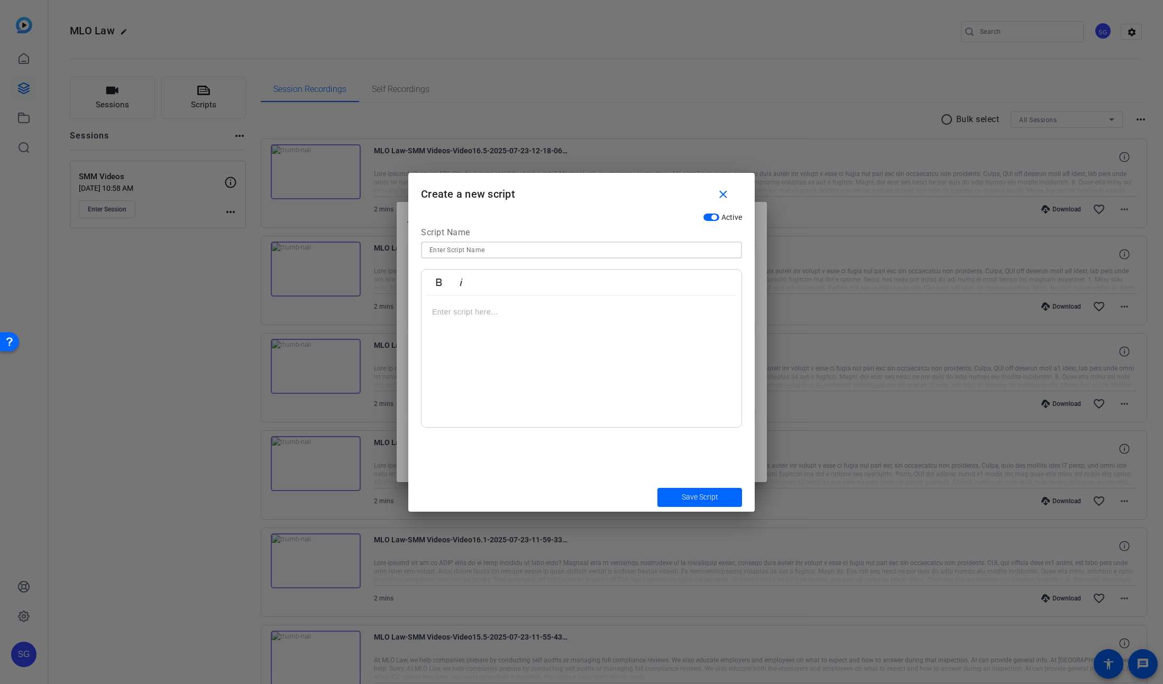
click at [686, 244] on input at bounding box center [581, 250] width 304 height 13
type input "Video #21"
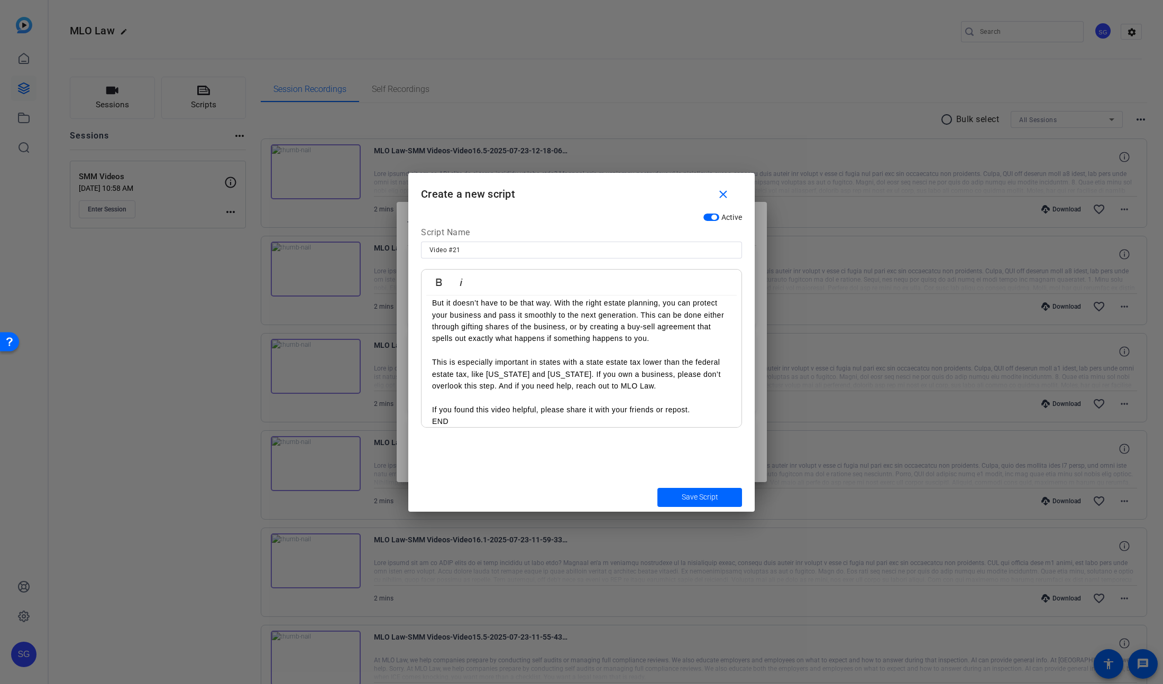
scroll to position [163, 0]
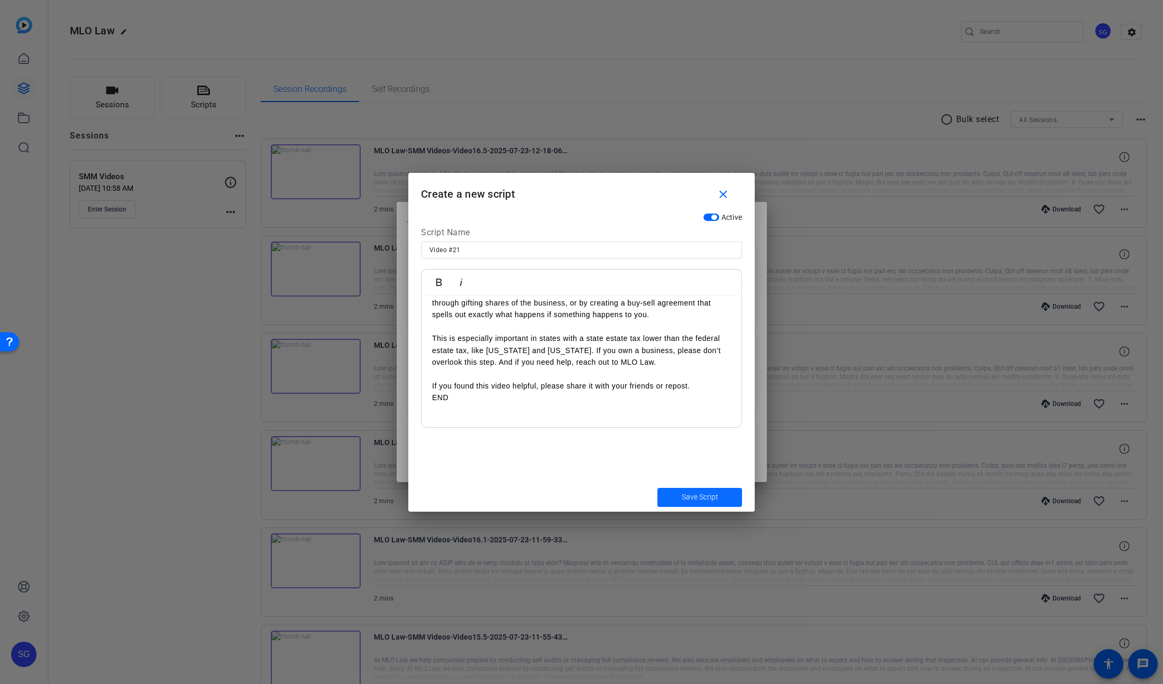
click at [675, 493] on span "submit" at bounding box center [699, 497] width 85 height 25
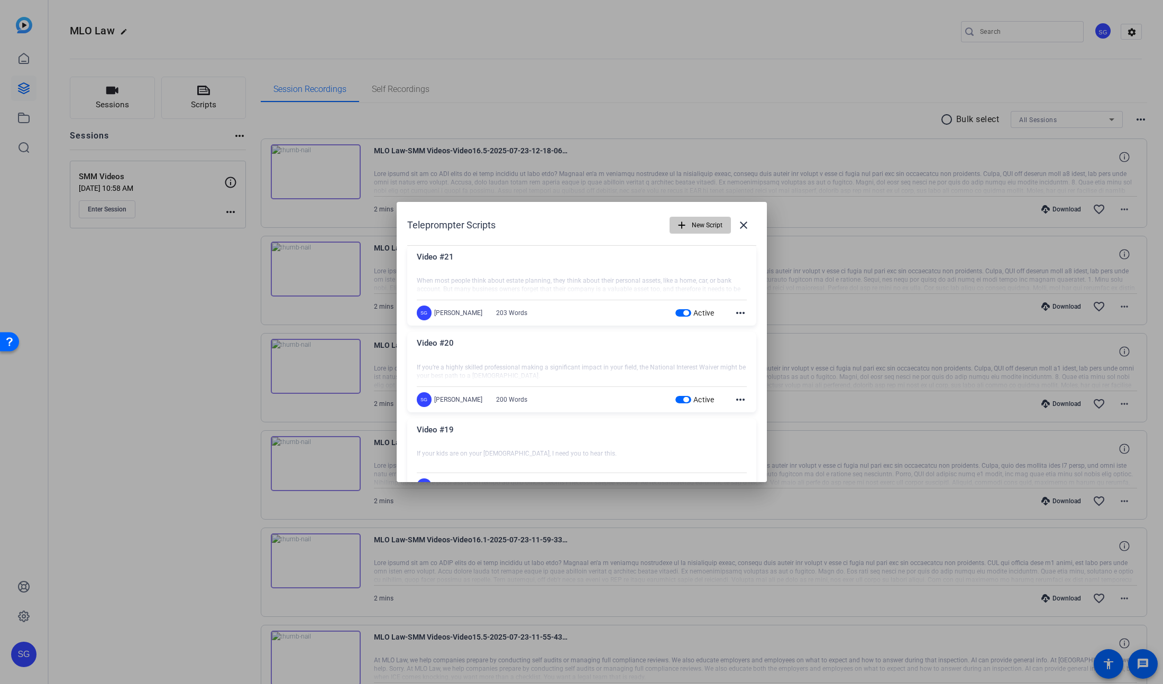
click at [698, 220] on span "New Script" at bounding box center [707, 225] width 31 height 20
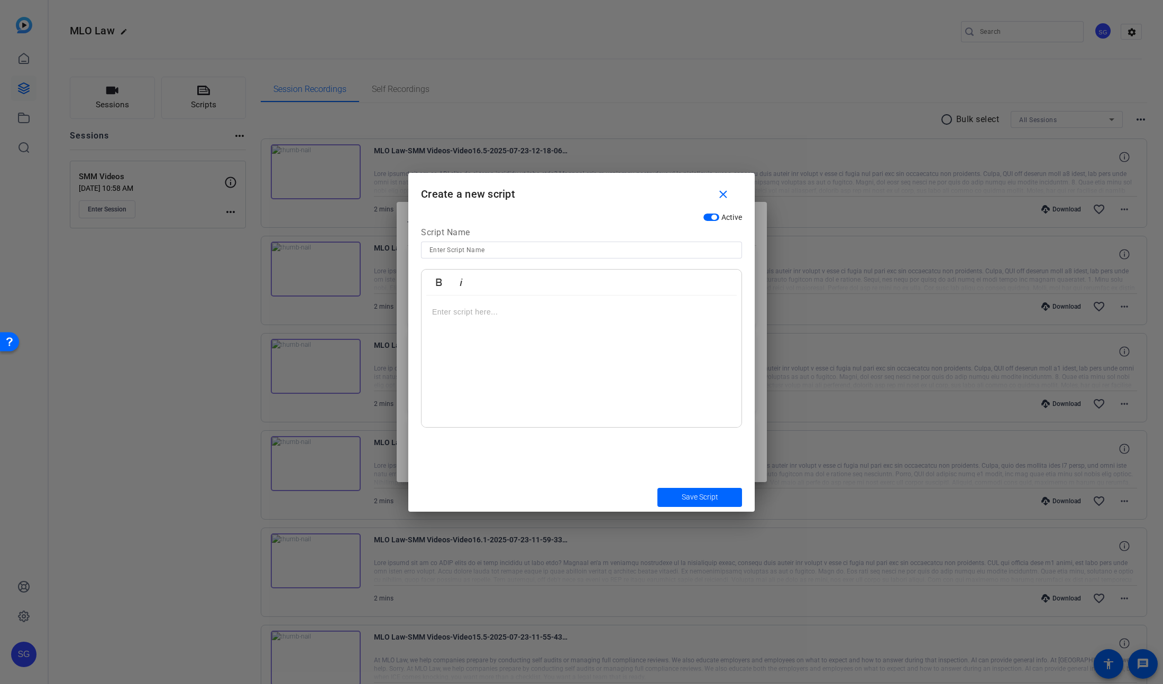
click at [477, 252] on input at bounding box center [581, 250] width 304 height 13
type input "Video #22"
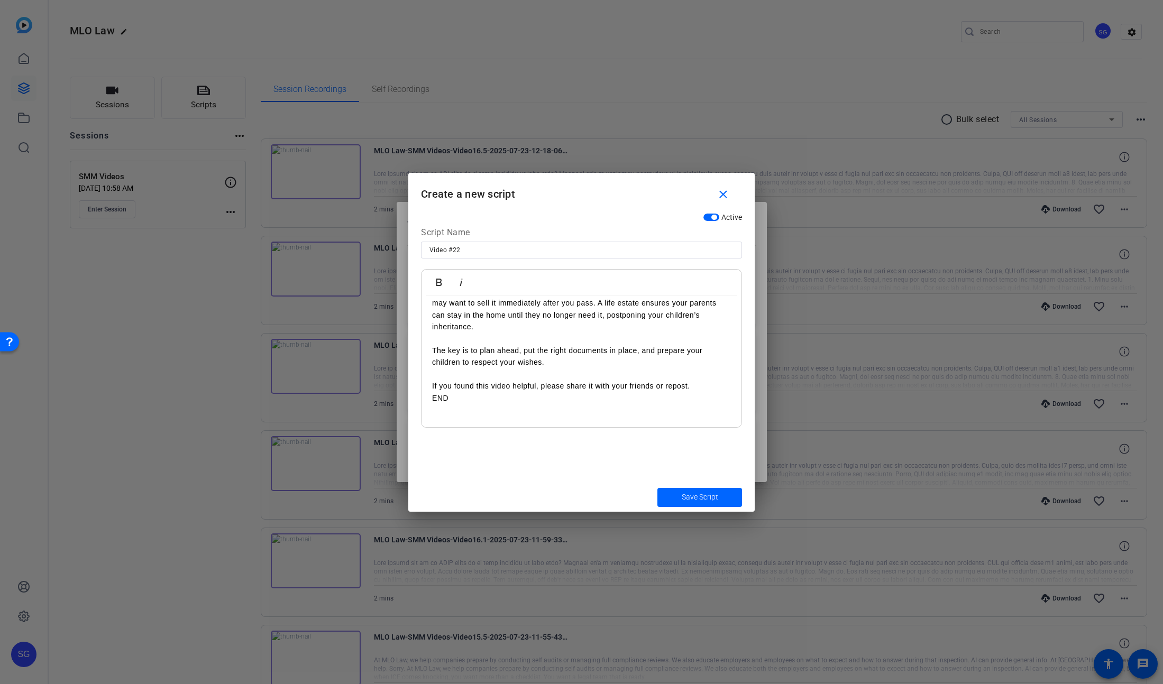
scroll to position [0, 0]
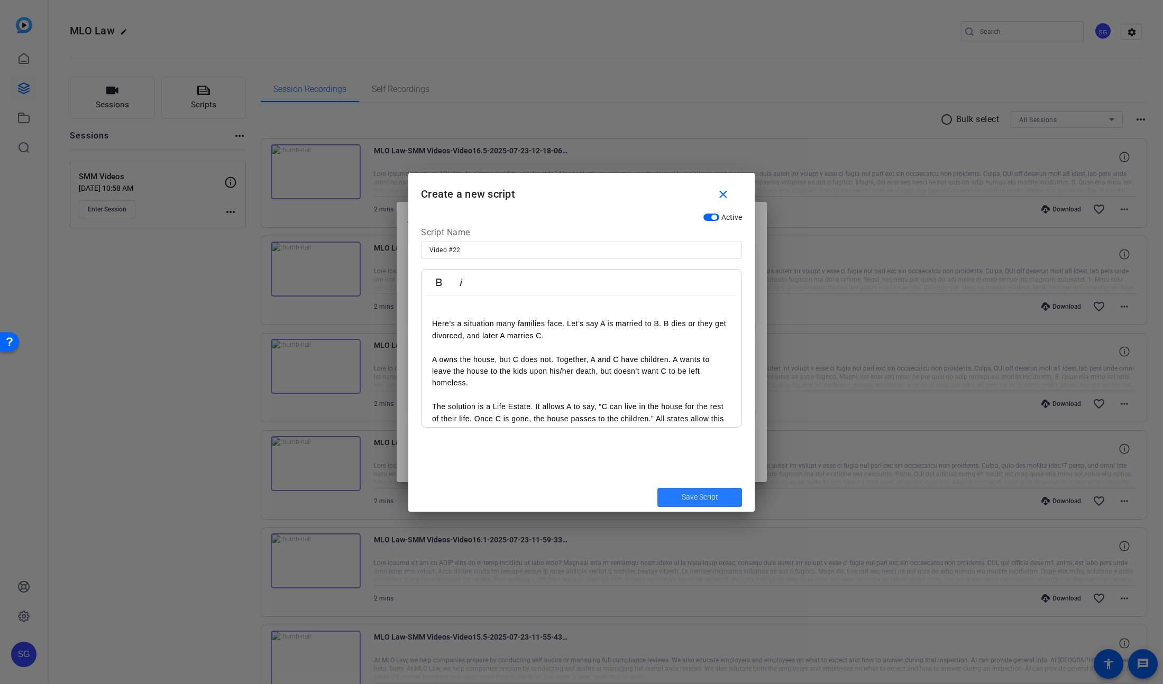
click at [691, 498] on span "Save Script" at bounding box center [700, 497] width 36 height 11
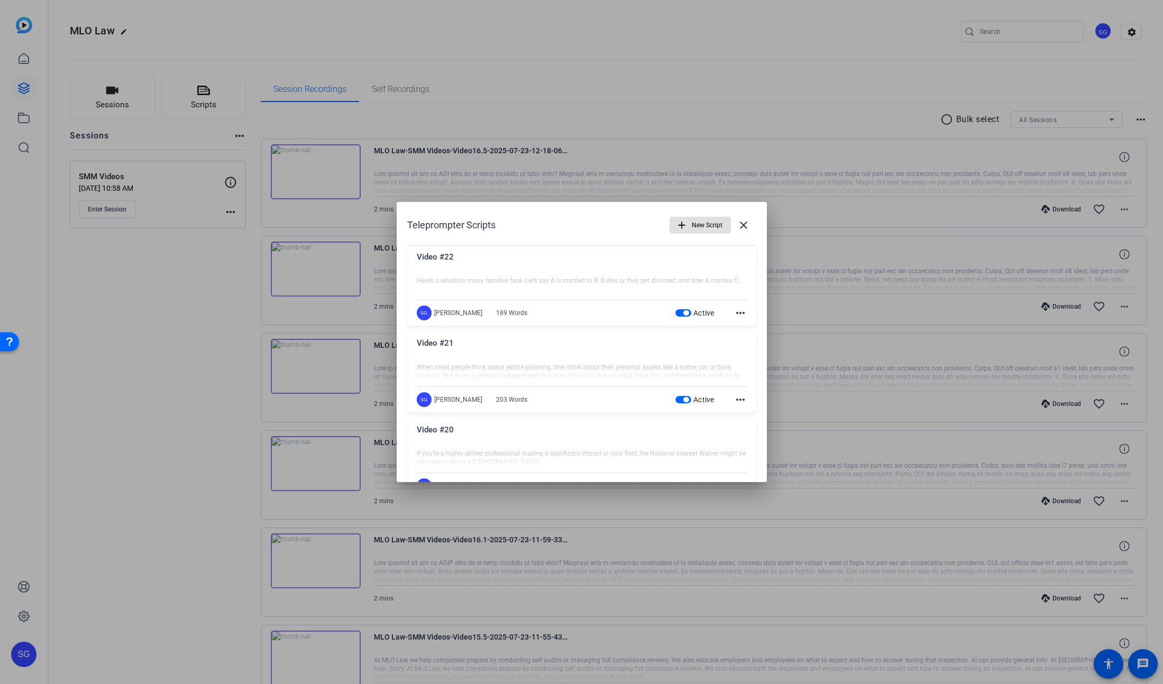
click at [692, 229] on span "New Script" at bounding box center [707, 225] width 31 height 20
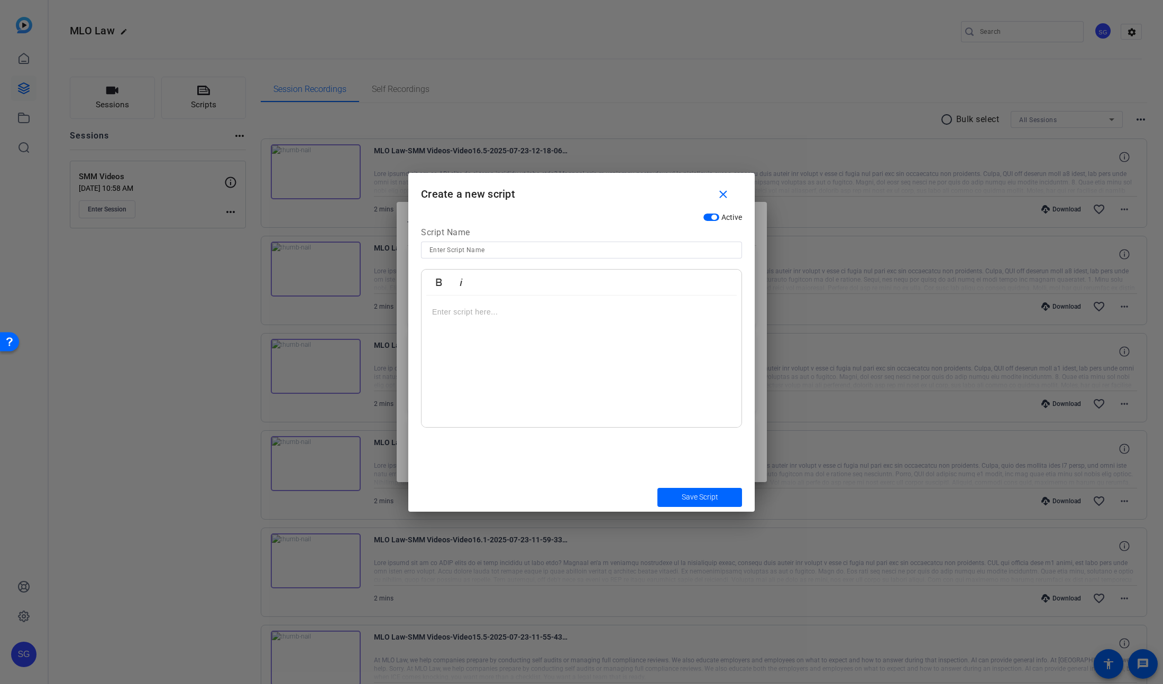
click at [488, 257] on div at bounding box center [581, 250] width 304 height 17
click at [491, 250] on input at bounding box center [581, 250] width 304 height 13
type input "Video #23"
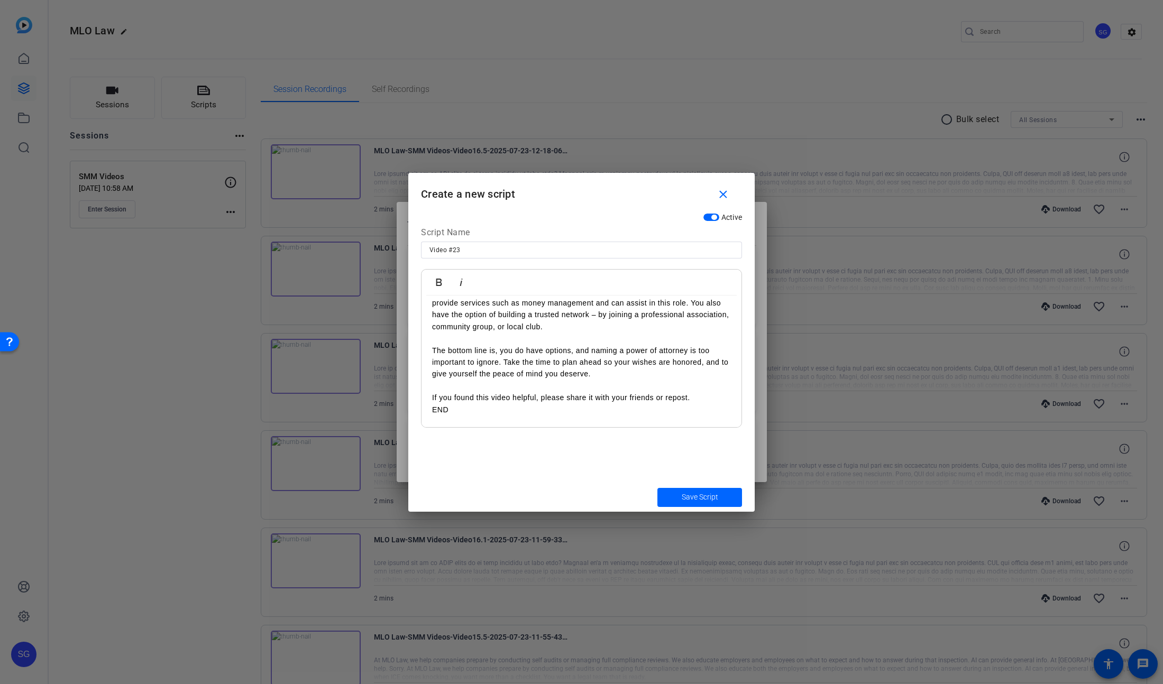
scroll to position [174, 0]
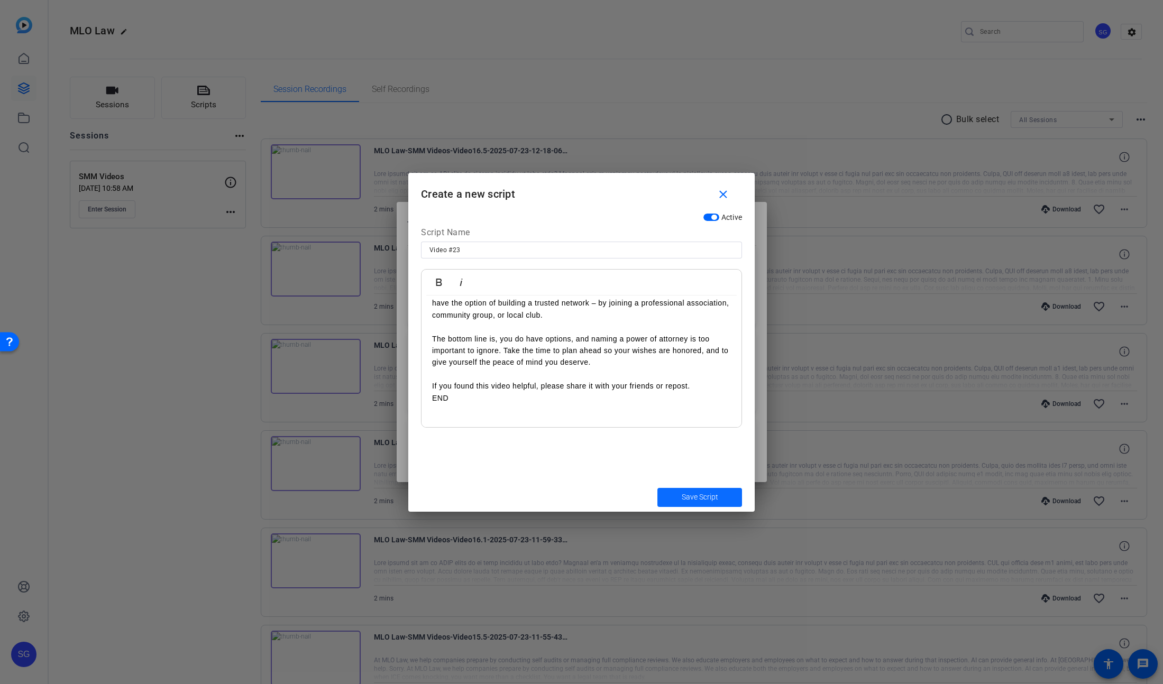
click at [690, 494] on span "Save Script" at bounding box center [700, 497] width 36 height 11
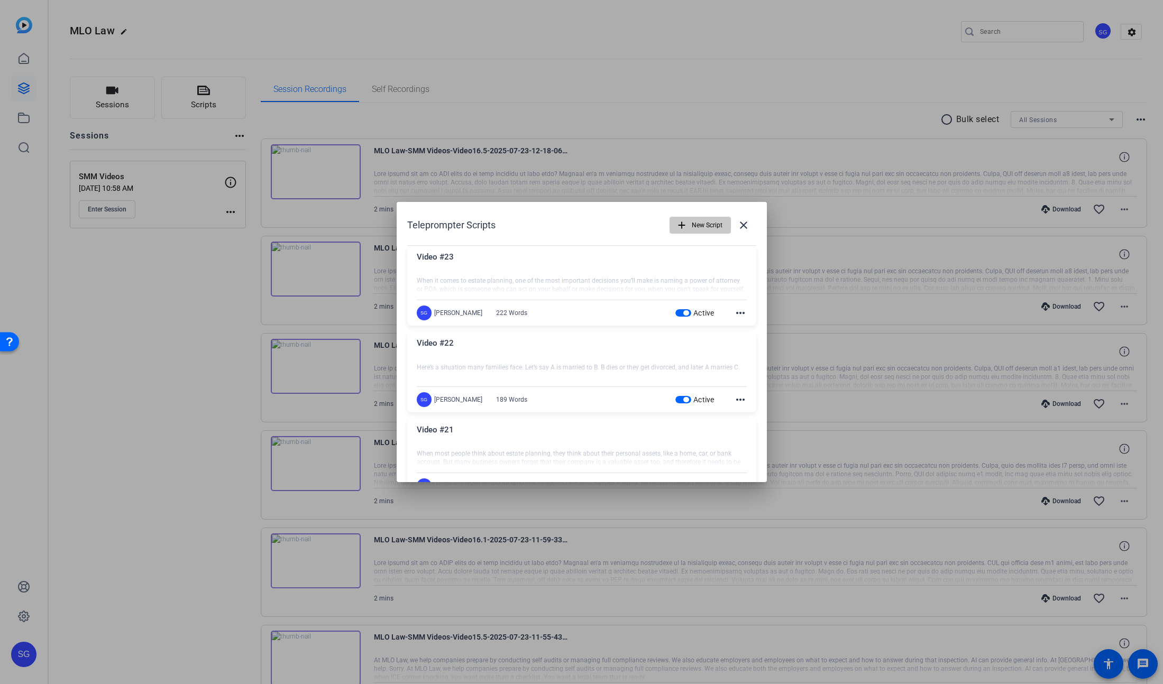
click at [692, 227] on span "New Script" at bounding box center [707, 225] width 31 height 20
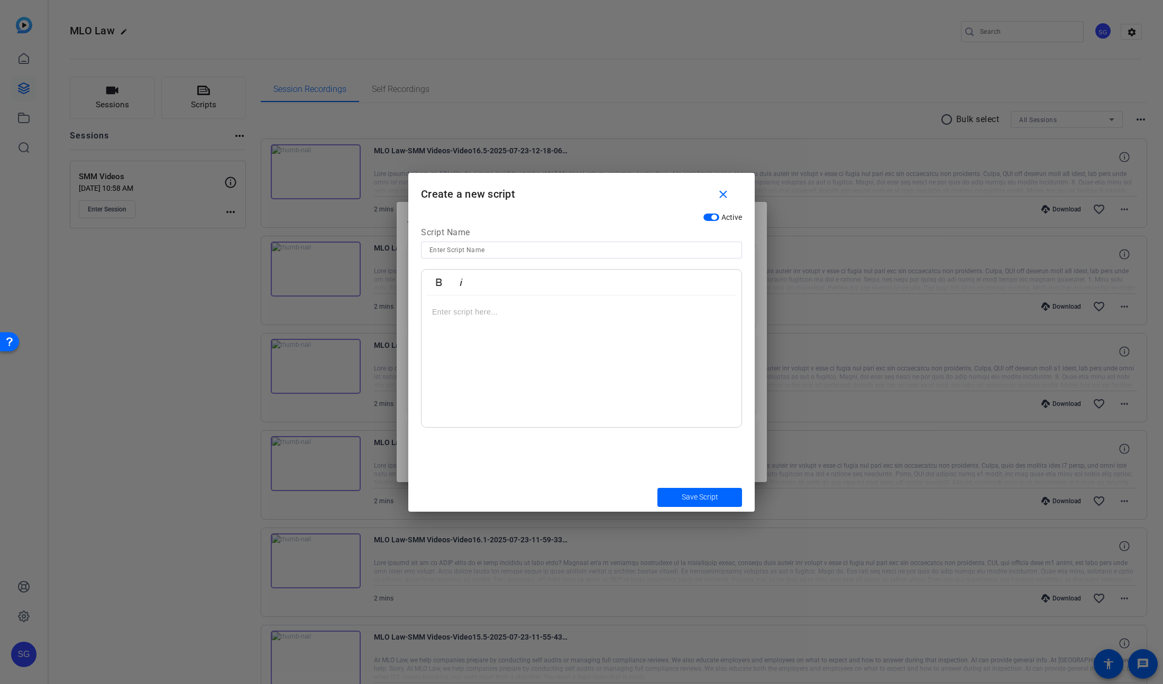
click at [528, 248] on input at bounding box center [581, 250] width 304 height 13
type input "Video #24"
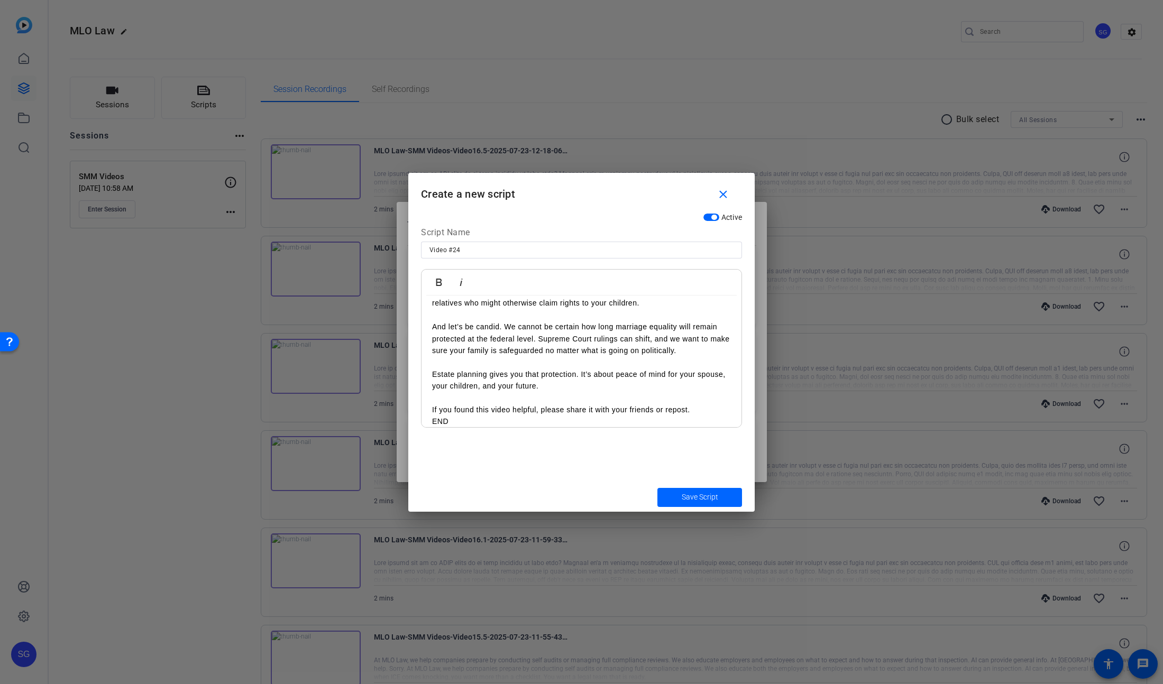
scroll to position [187, 0]
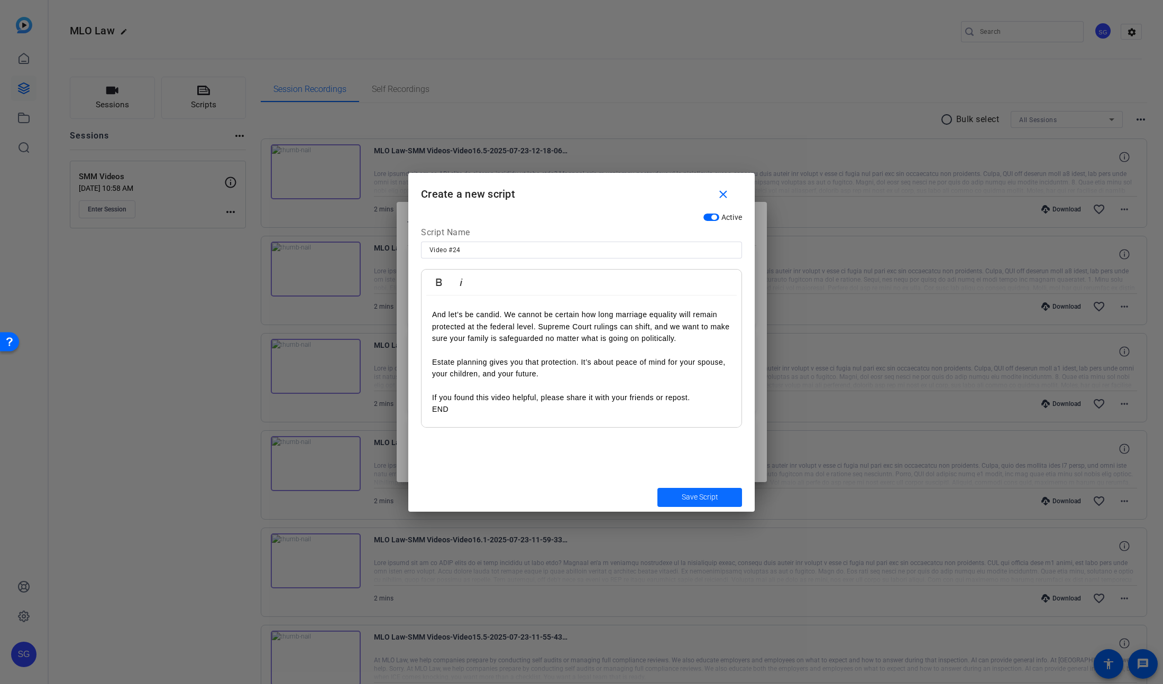
click at [688, 500] on span "Save Script" at bounding box center [700, 497] width 36 height 11
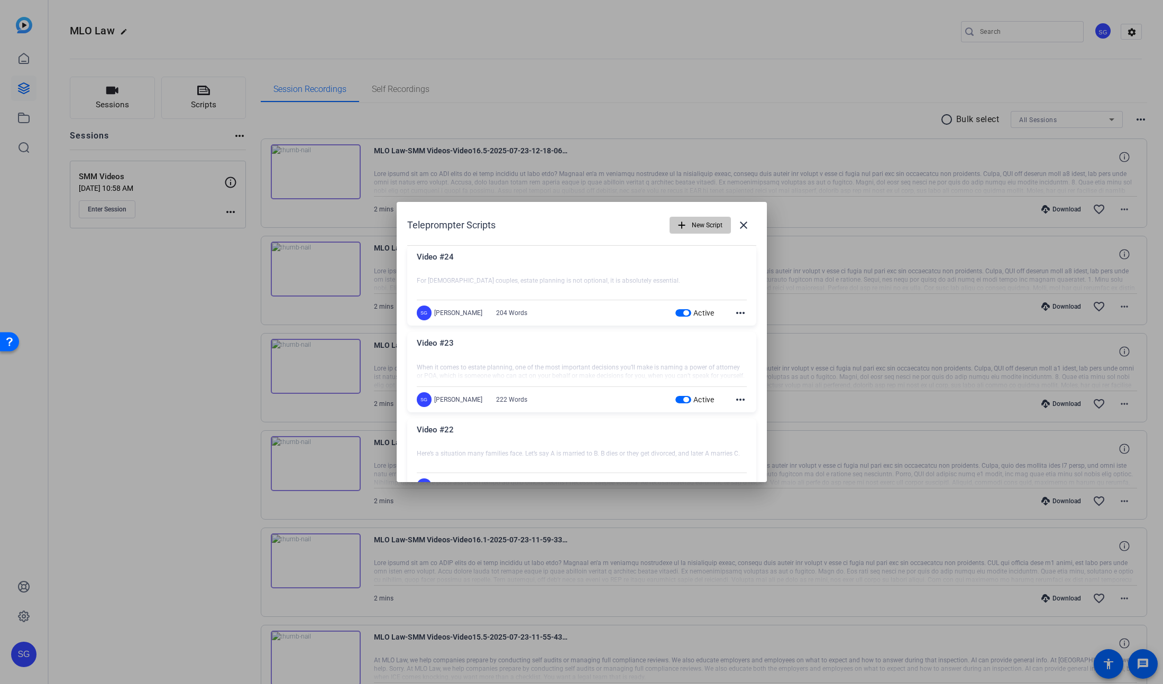
click at [704, 227] on span "New Script" at bounding box center [707, 225] width 31 height 20
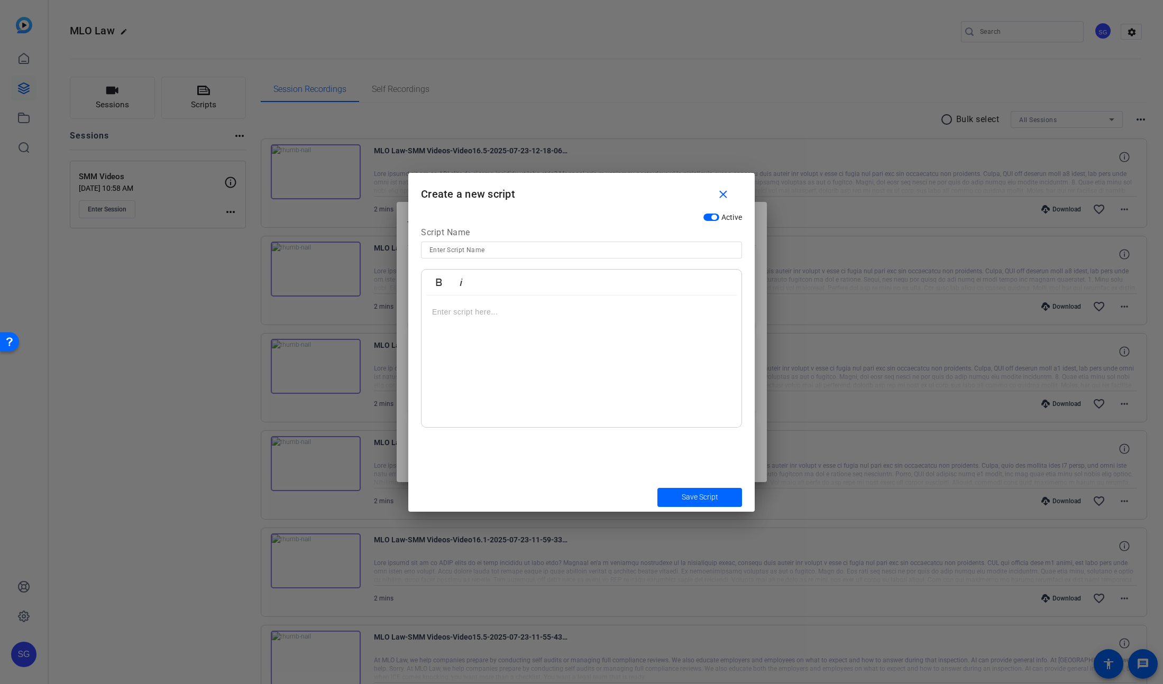
click at [484, 252] on input at bounding box center [581, 250] width 304 height 13
type input "Video #25"
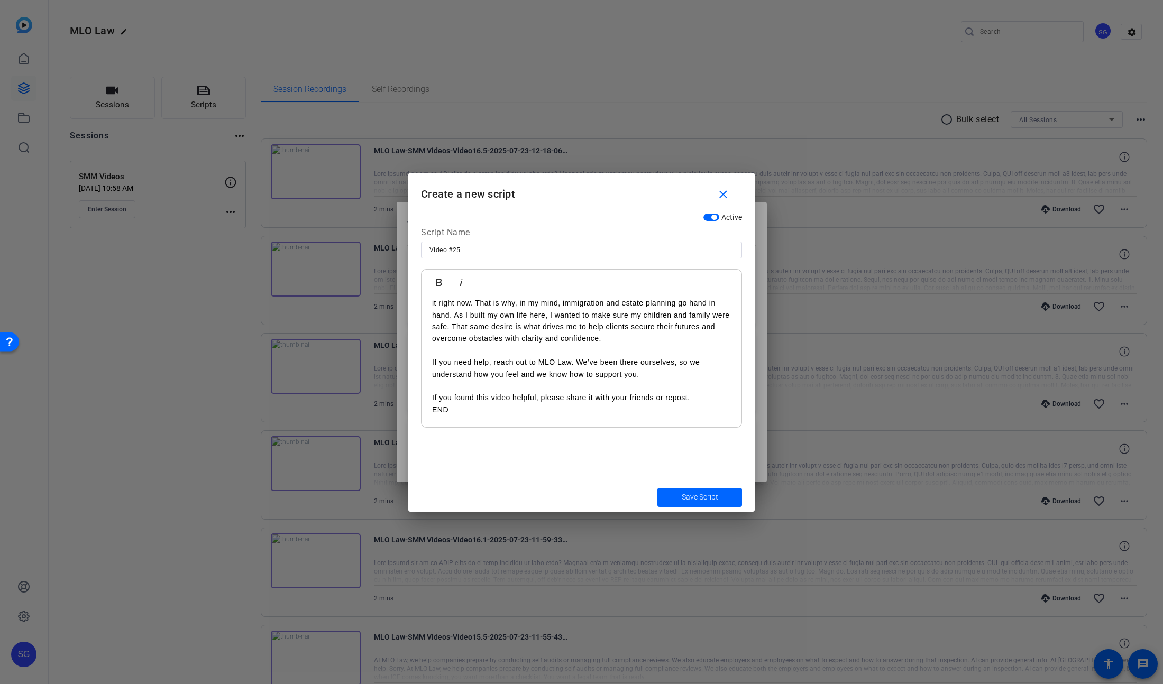
scroll to position [151, 0]
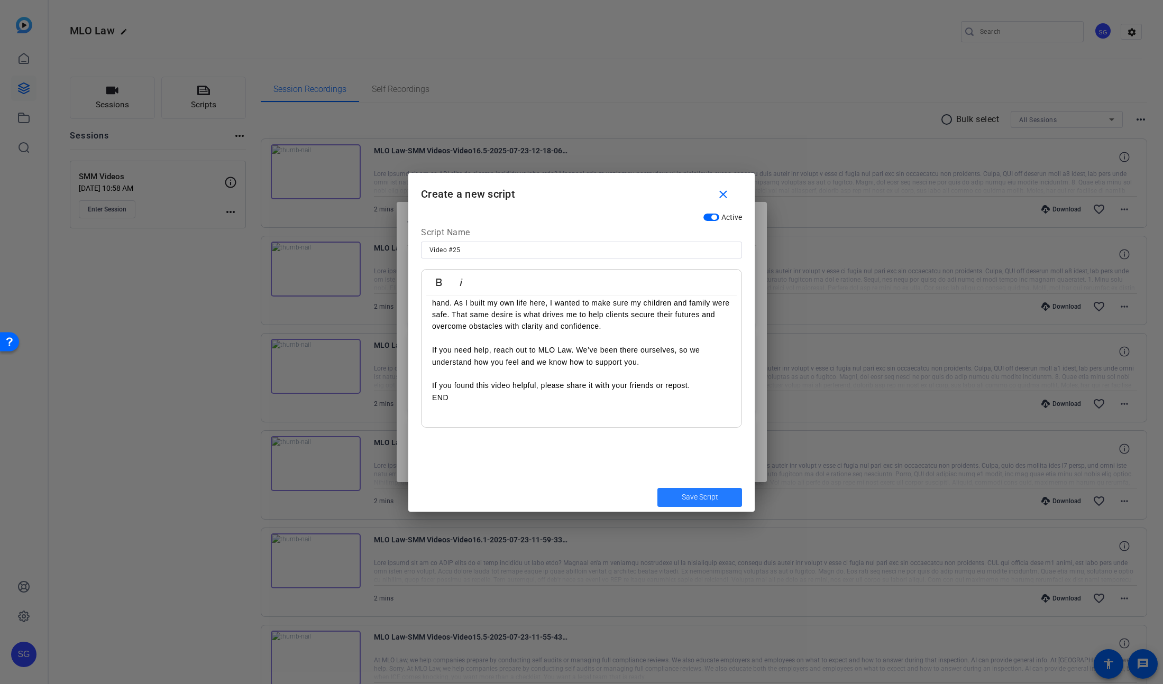
click at [682, 497] on span "Save Script" at bounding box center [700, 497] width 36 height 11
